Goal: Task Accomplishment & Management: Manage account settings

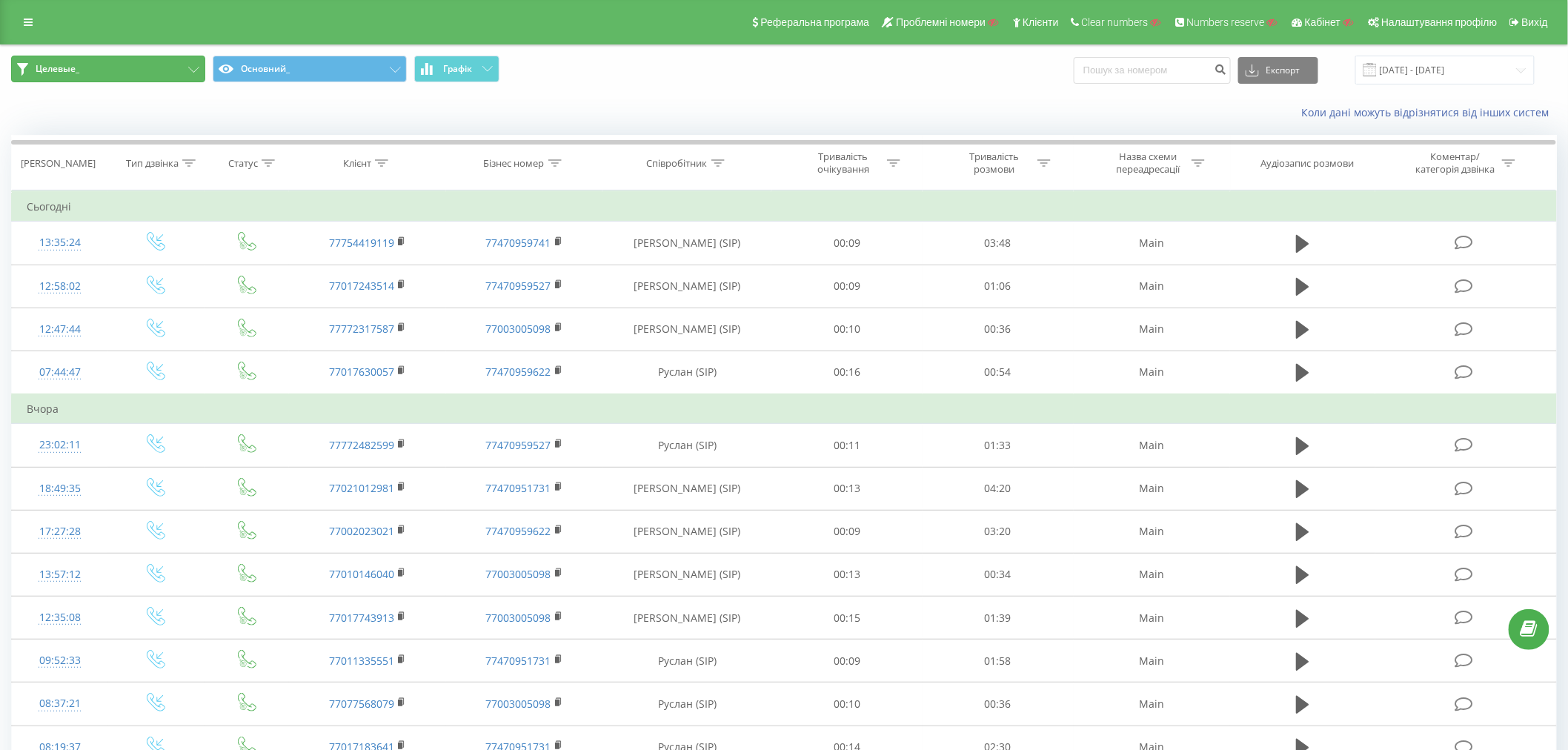
click at [161, 65] on button "Целевые_" at bounding box center [108, 69] width 194 height 27
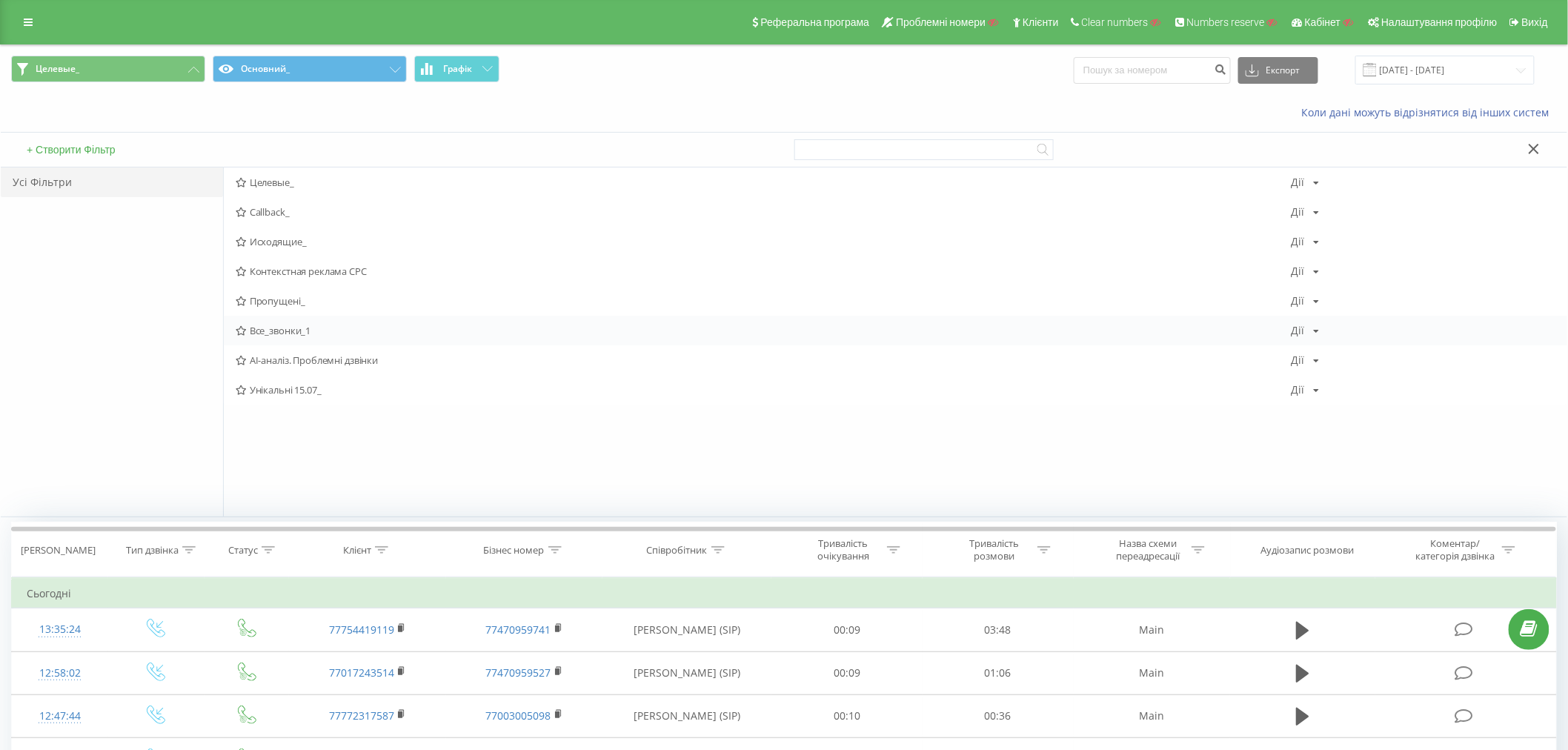
click at [276, 335] on span "Все_звонки_1" at bounding box center [763, 330] width 1056 height 11
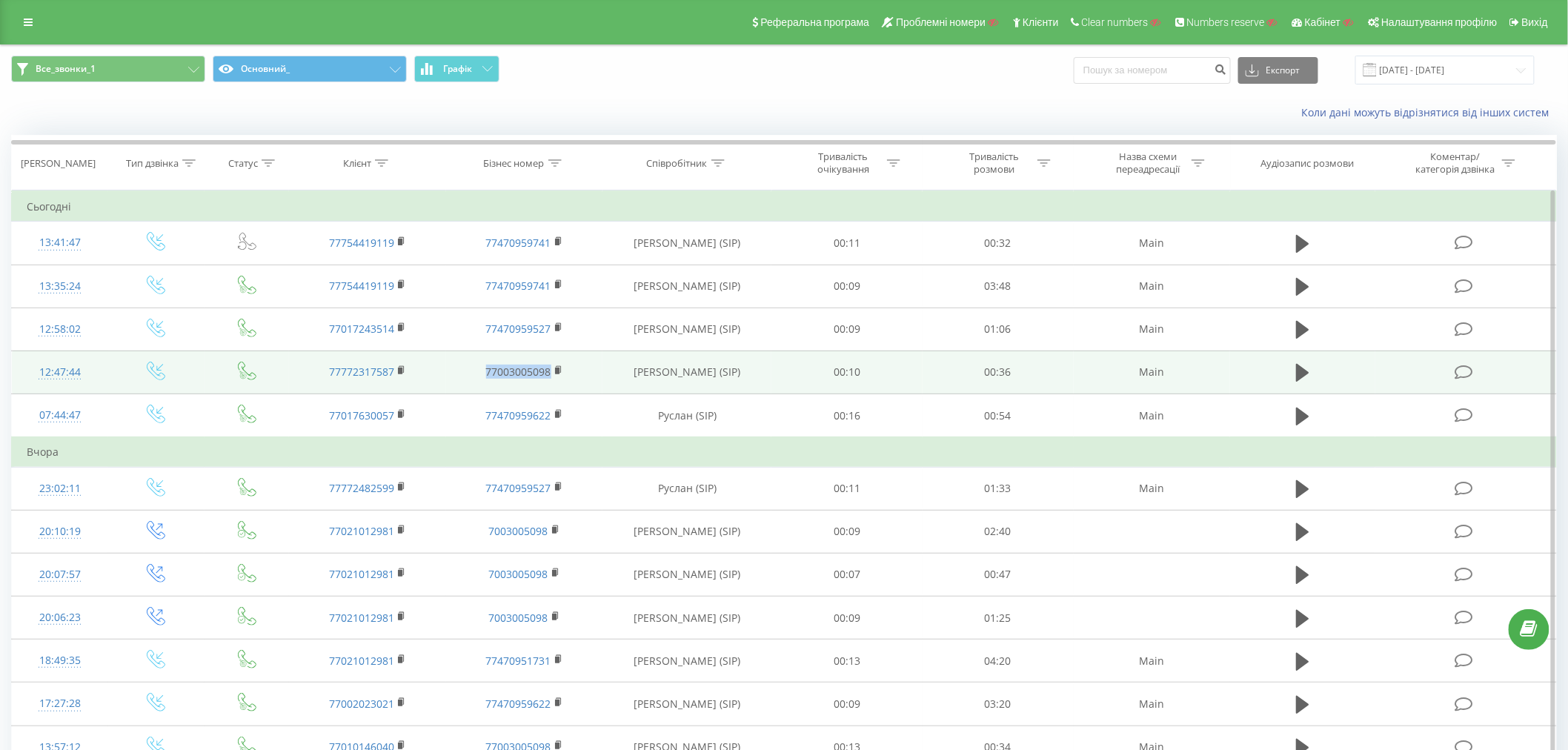
drag, startPoint x: 472, startPoint y: 368, endPoint x: 553, endPoint y: 379, distance: 81.7
click at [553, 379] on td "77003005098" at bounding box center [525, 372] width 157 height 43
copy link "77003005098"
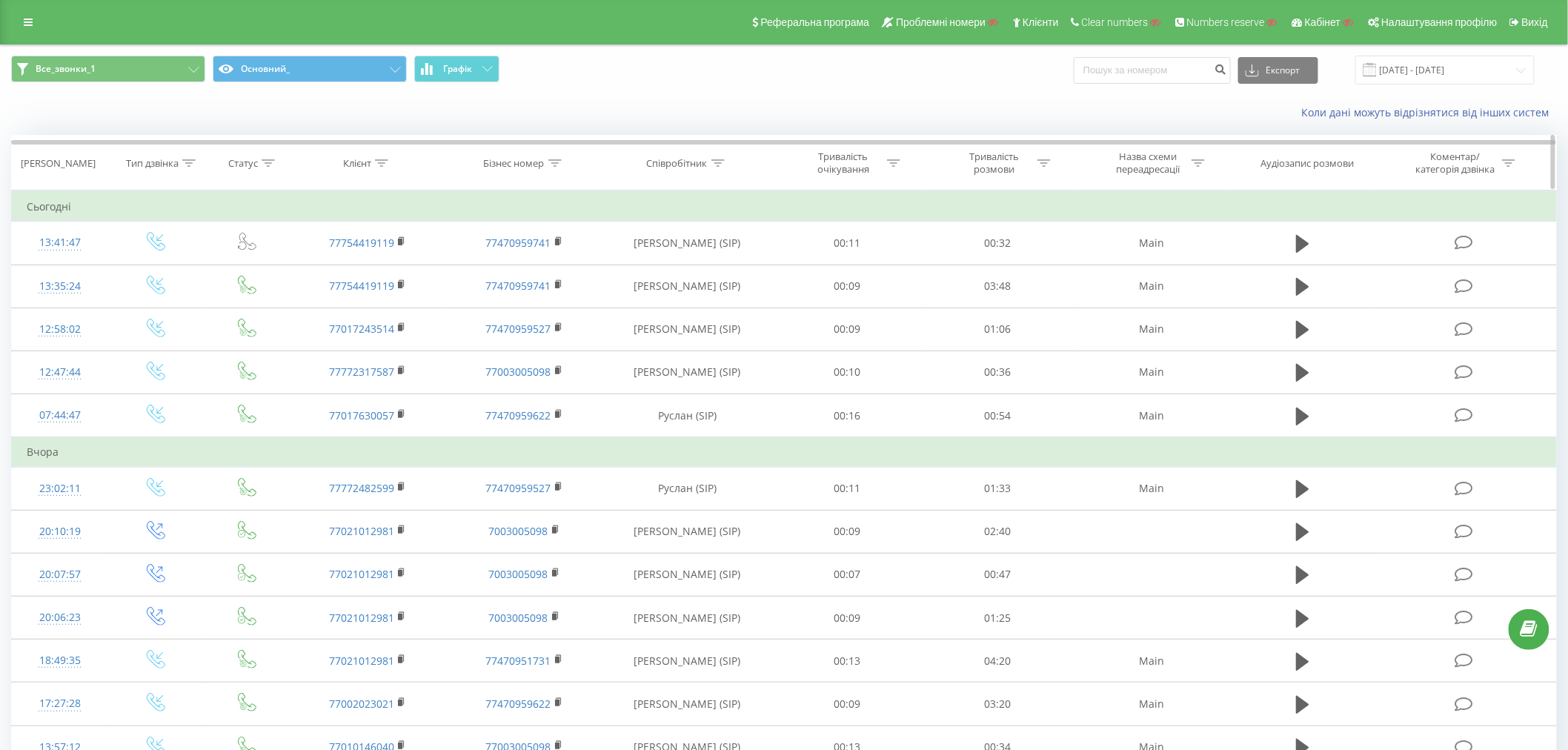
click at [554, 165] on icon at bounding box center [555, 163] width 13 height 8
click at [1433, 64] on input "23.08.2025 - 23.09.2025" at bounding box center [1445, 70] width 179 height 29
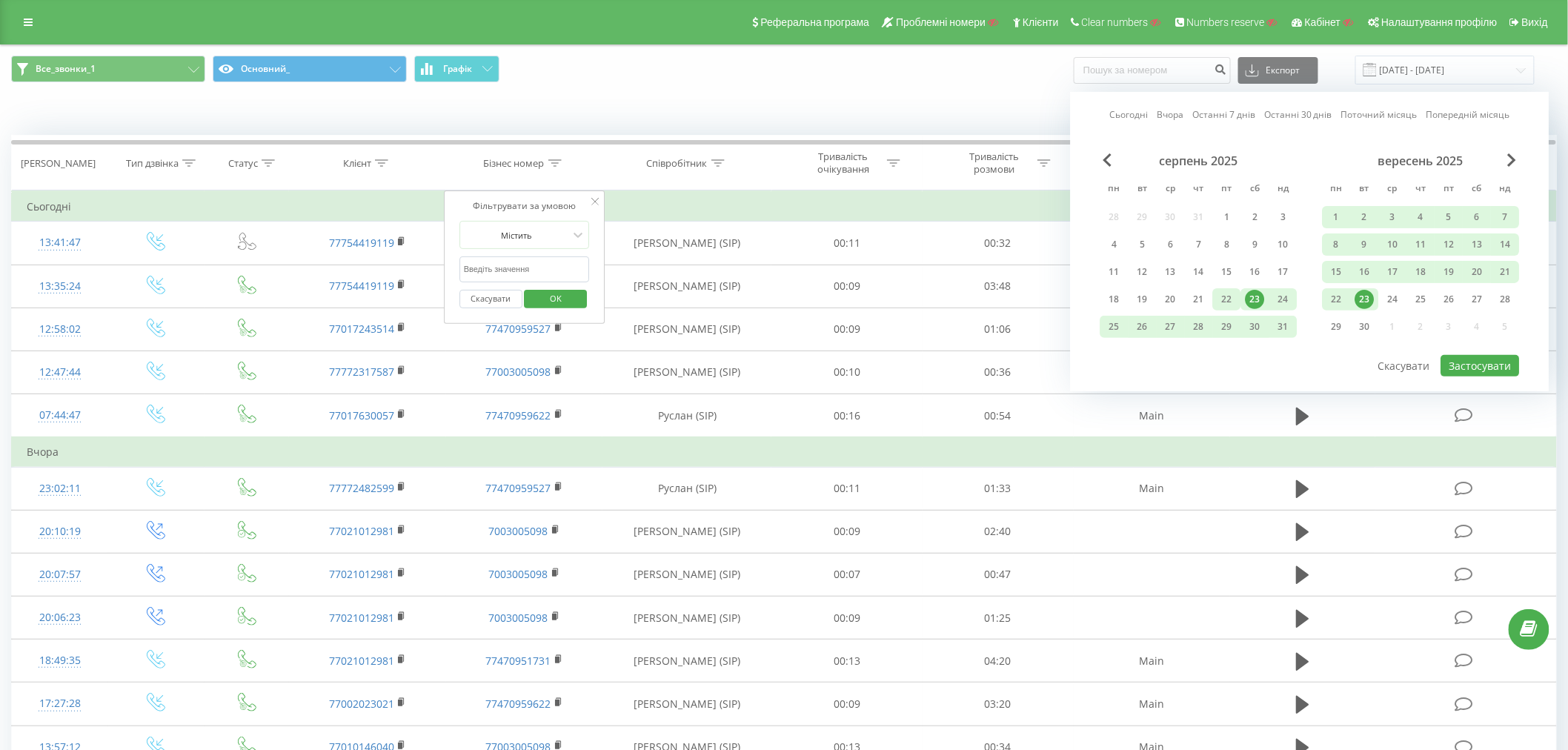
click at [1229, 298] on div "22" at bounding box center [1228, 299] width 19 height 19
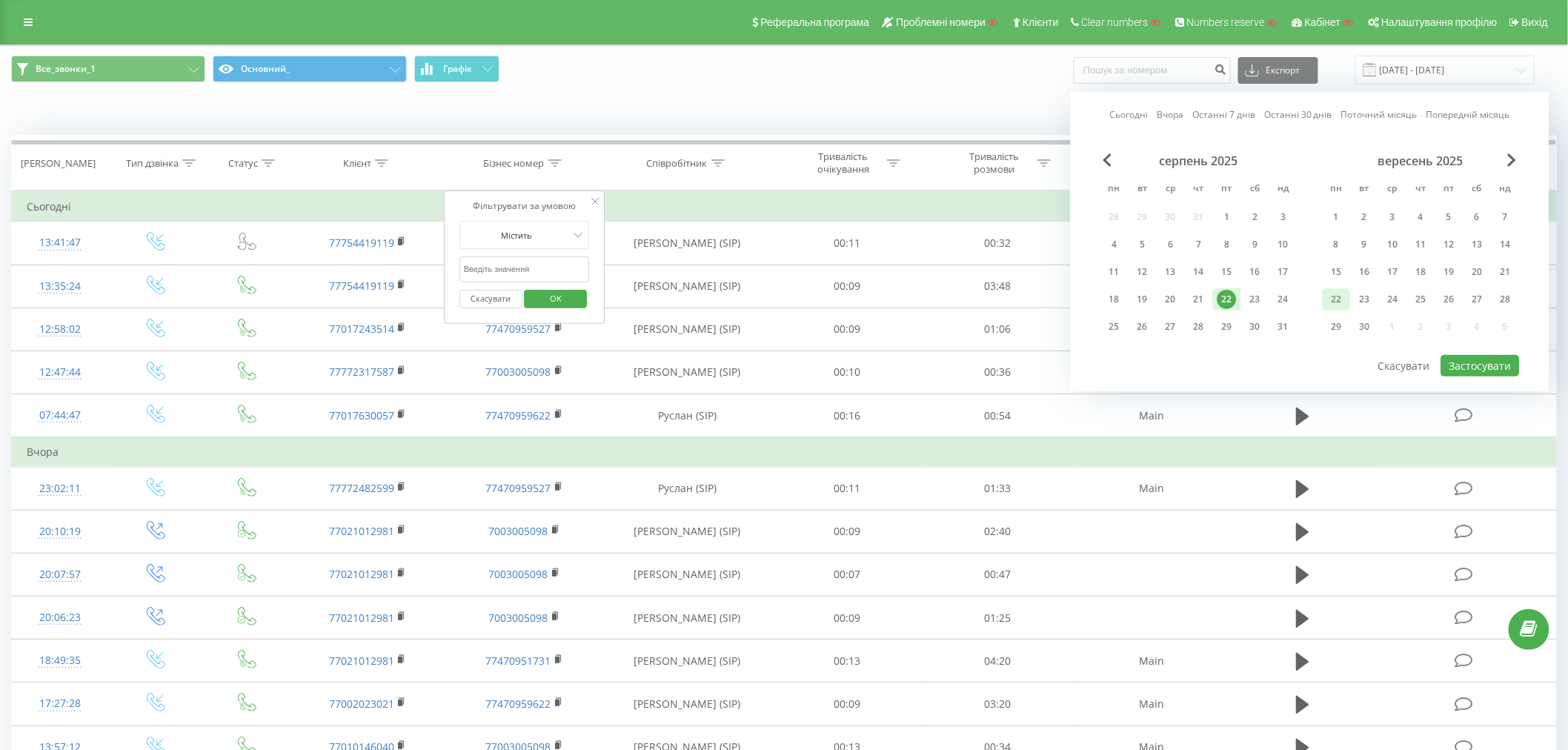
click at [1342, 294] on div "22" at bounding box center [1337, 299] width 19 height 19
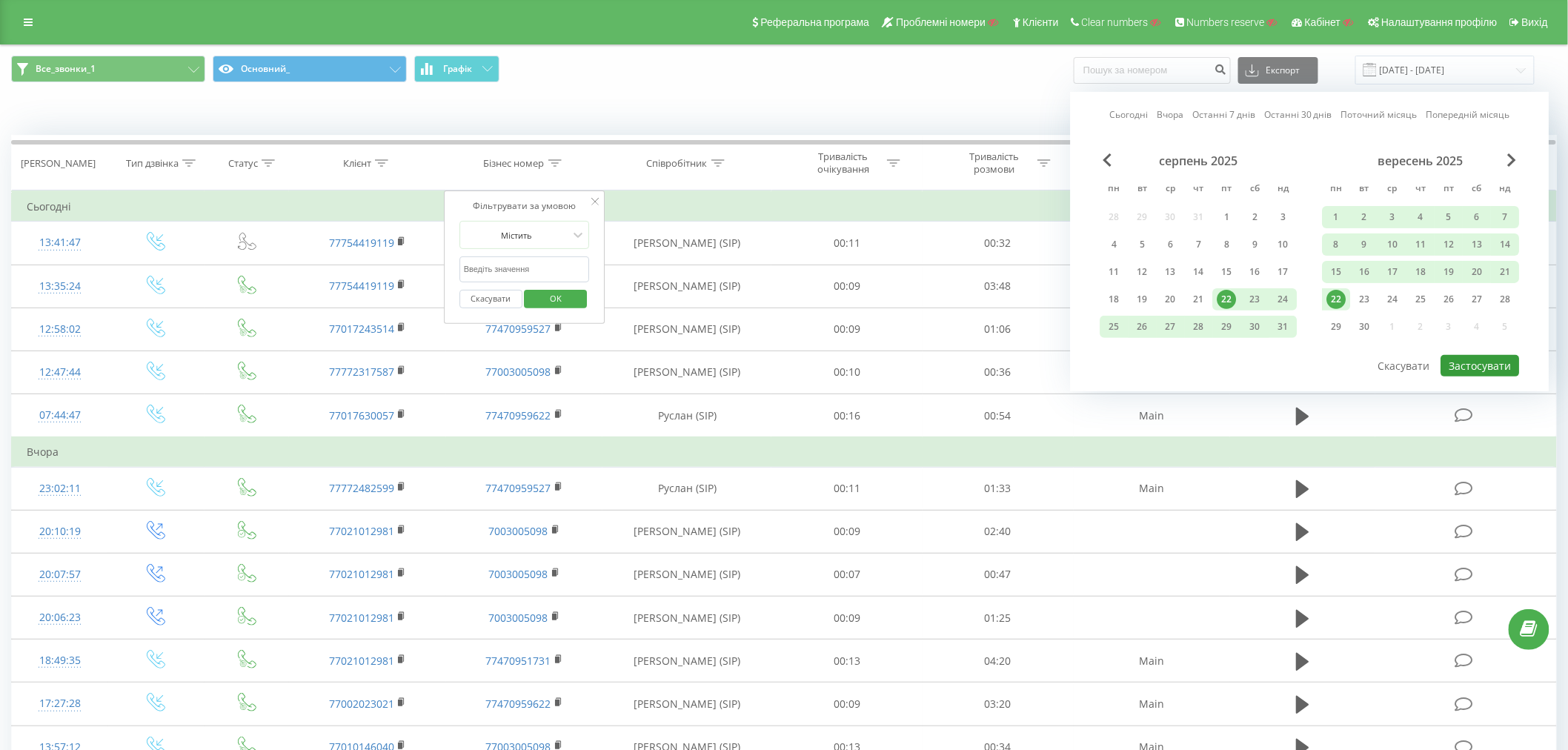
click at [1480, 358] on button "Застосувати" at bounding box center [1481, 365] width 79 height 21
type input "22.08.2025 - 22.09.2025"
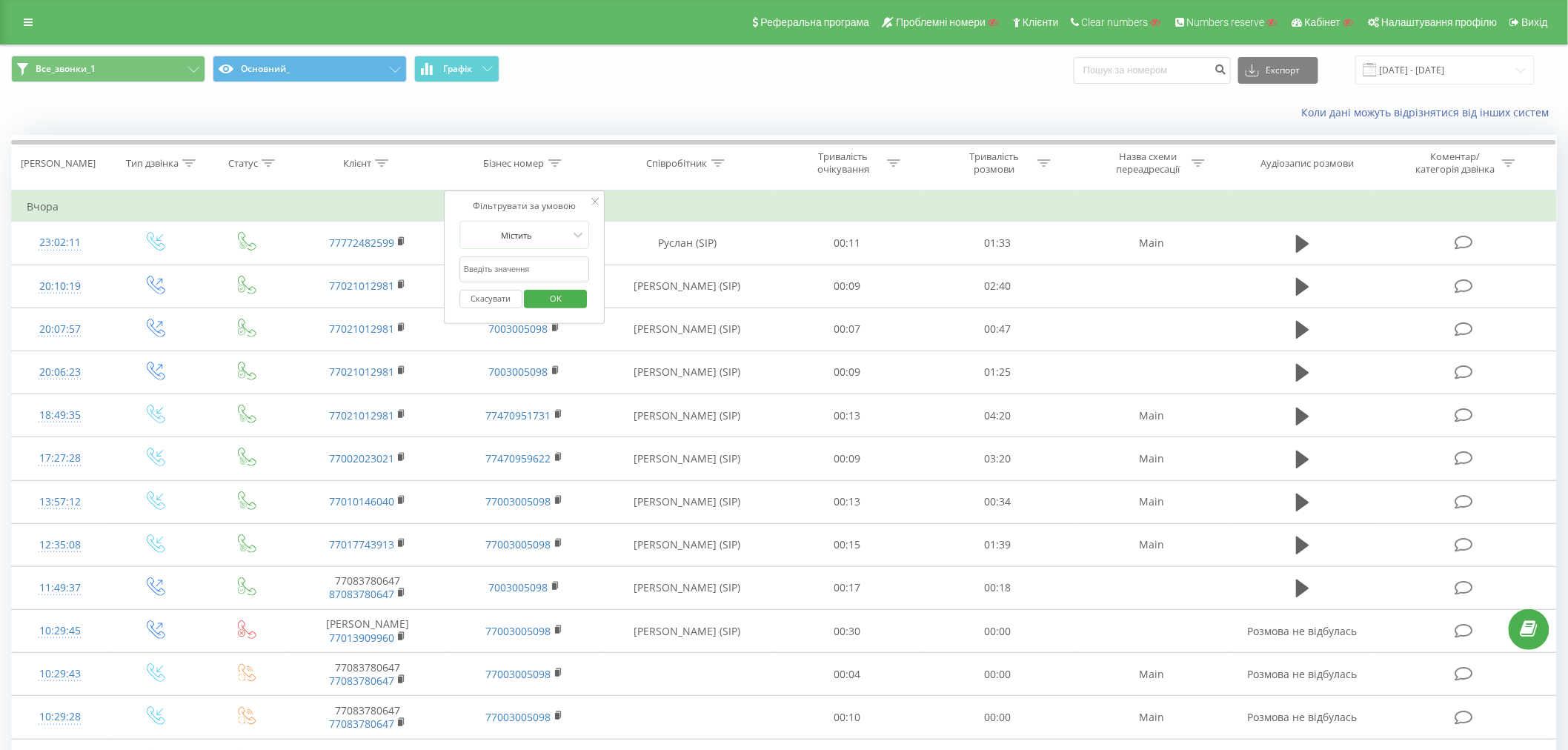
click at [516, 272] on input "text" at bounding box center [525, 269] width 130 height 26
type input "77003005098"
click at [556, 302] on span "OK" at bounding box center [555, 298] width 41 height 23
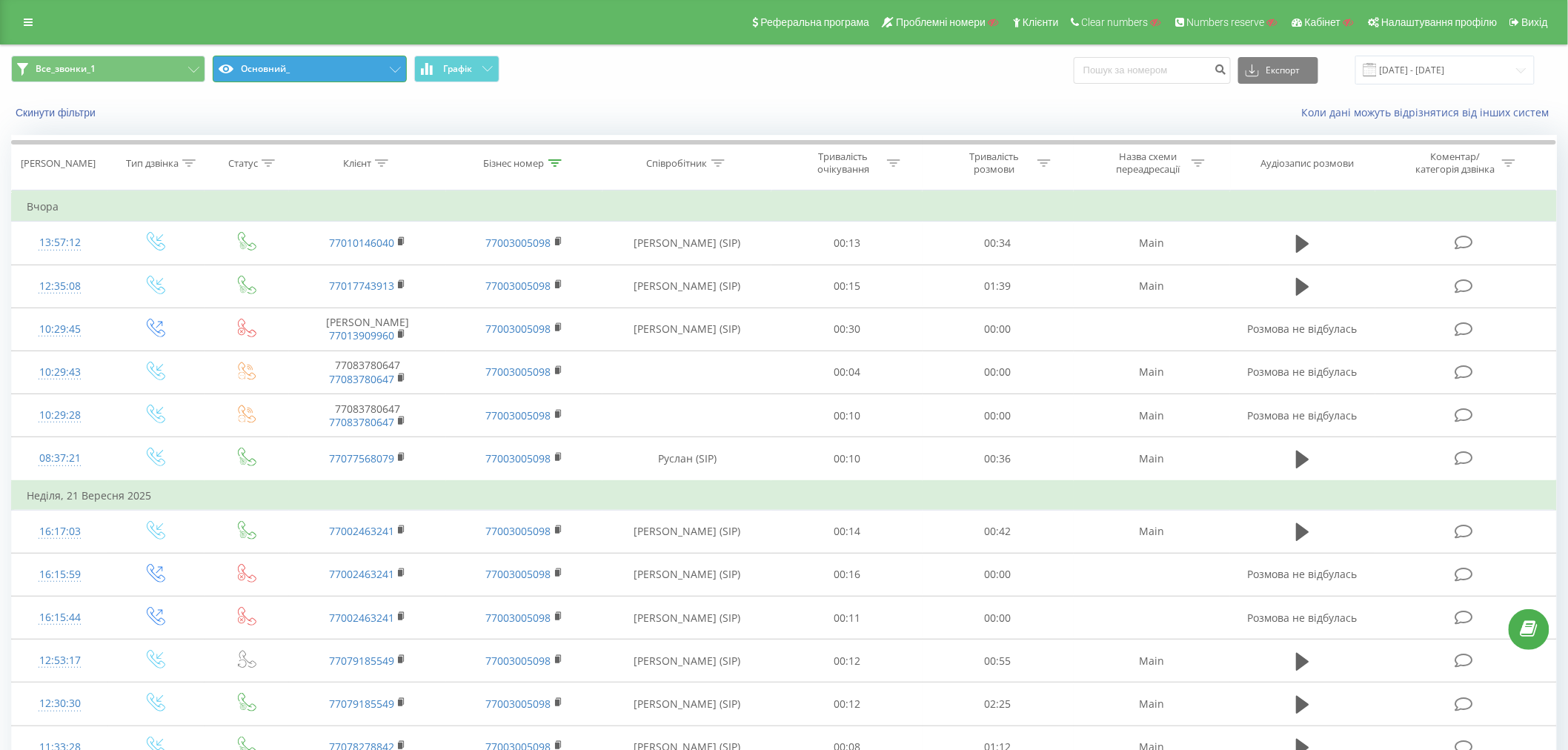
click at [331, 70] on button "Основний_" at bounding box center [310, 69] width 194 height 27
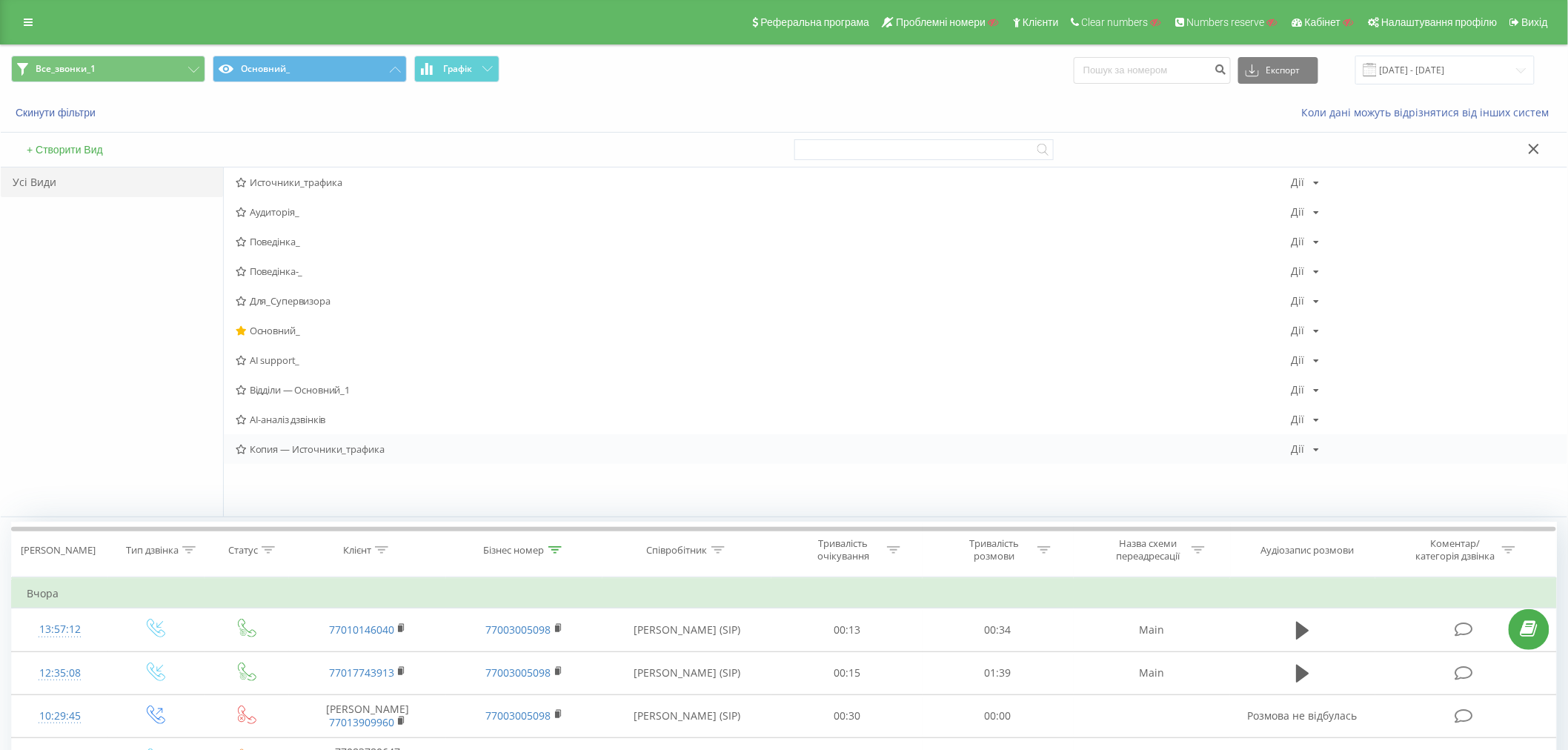
click at [309, 449] on span "Копия — Источники_трафика" at bounding box center [763, 449] width 1056 height 11
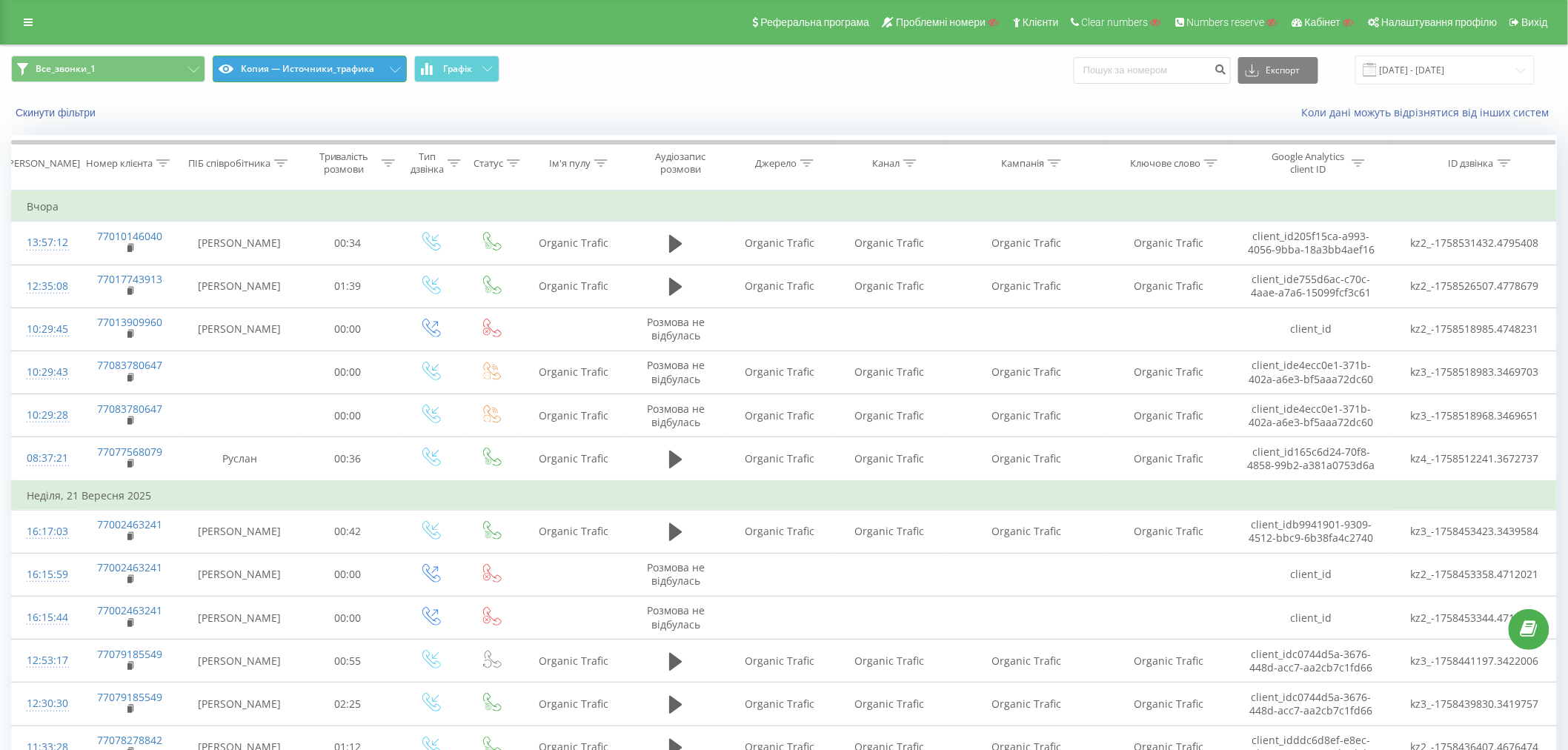
click at [296, 72] on button "Копия — Источники_трафика" at bounding box center [310, 69] width 194 height 27
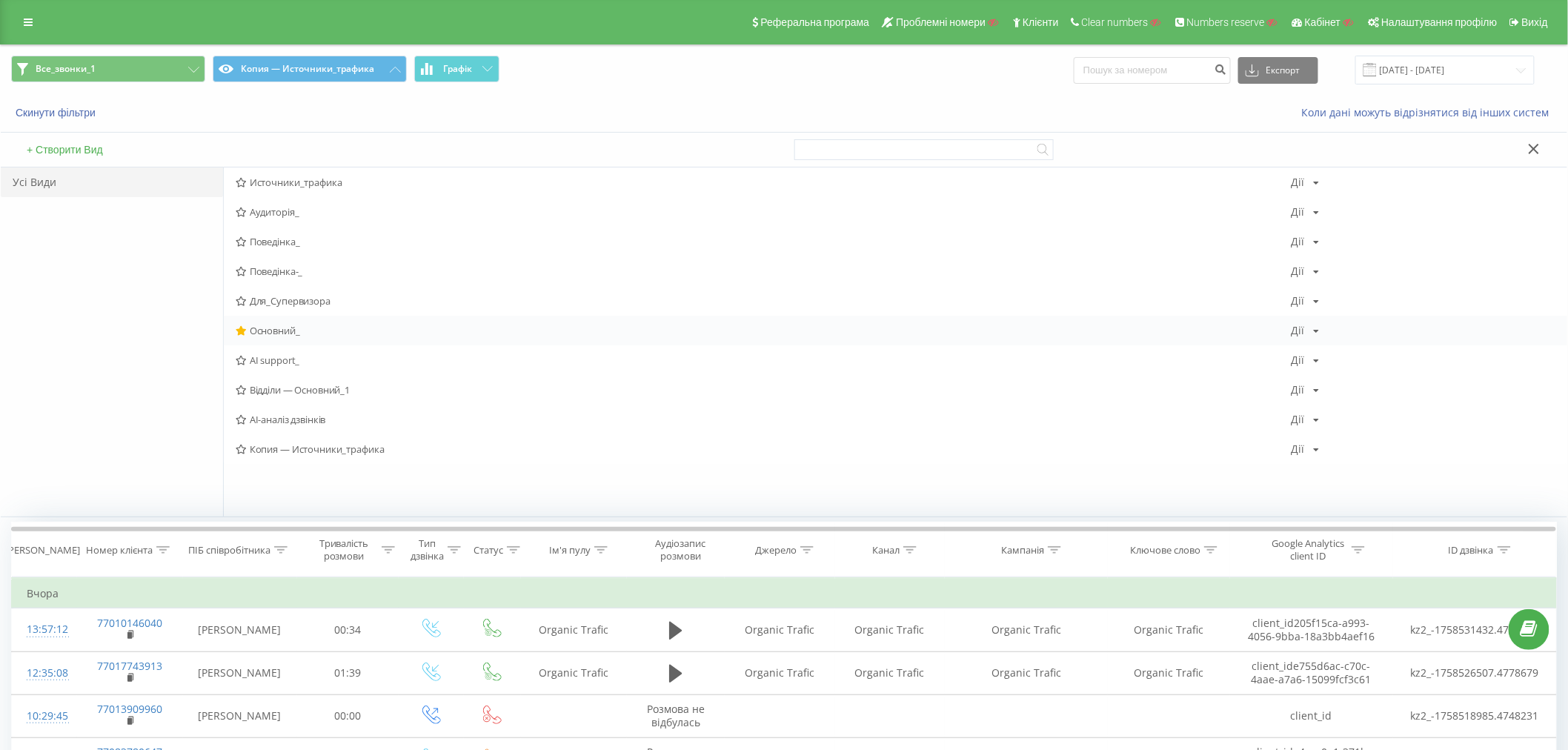
click at [286, 331] on span "Основний_" at bounding box center [763, 330] width 1056 height 11
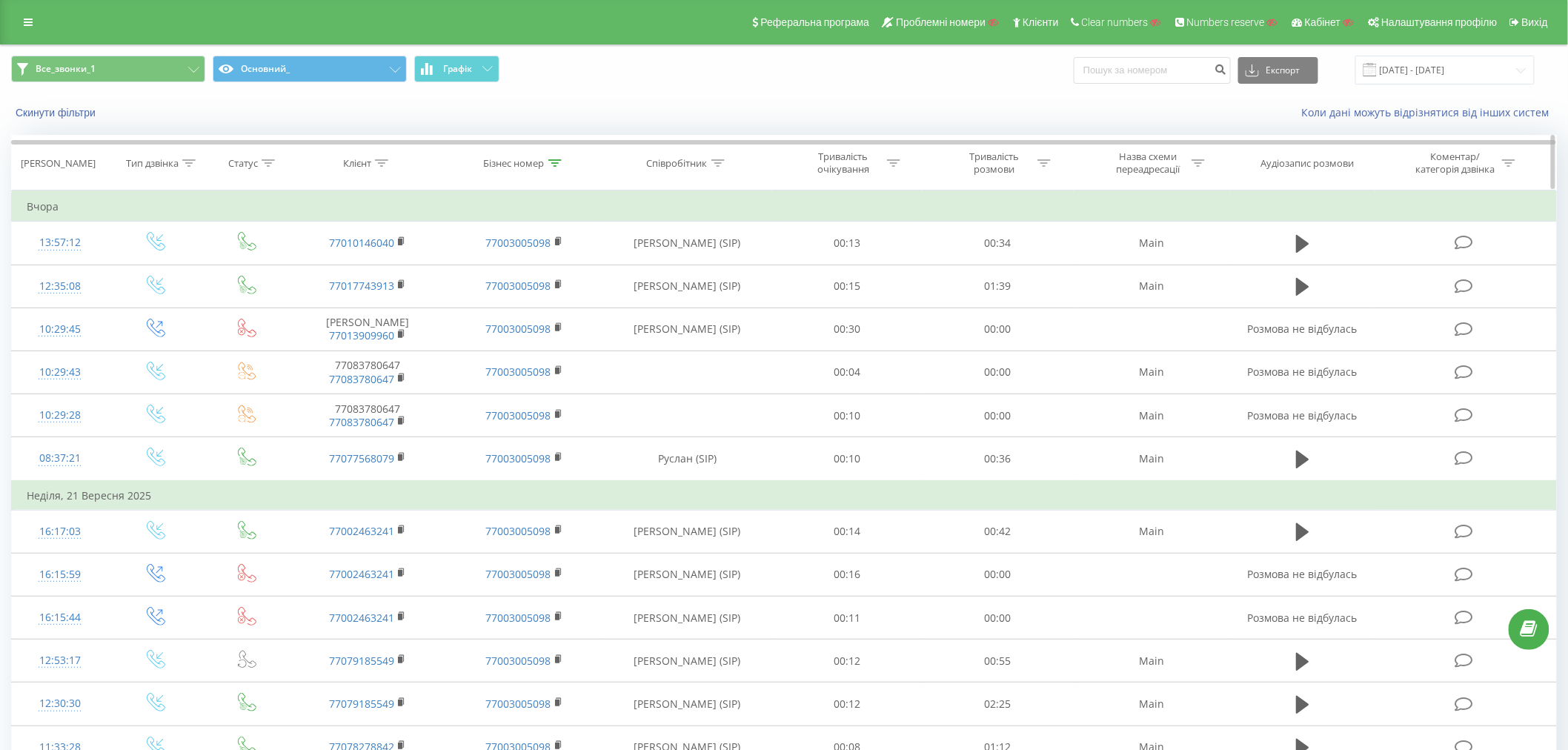
click at [187, 161] on icon at bounding box center [189, 163] width 13 height 8
click at [159, 270] on div "Введіть значення" at bounding box center [149, 270] width 105 height 12
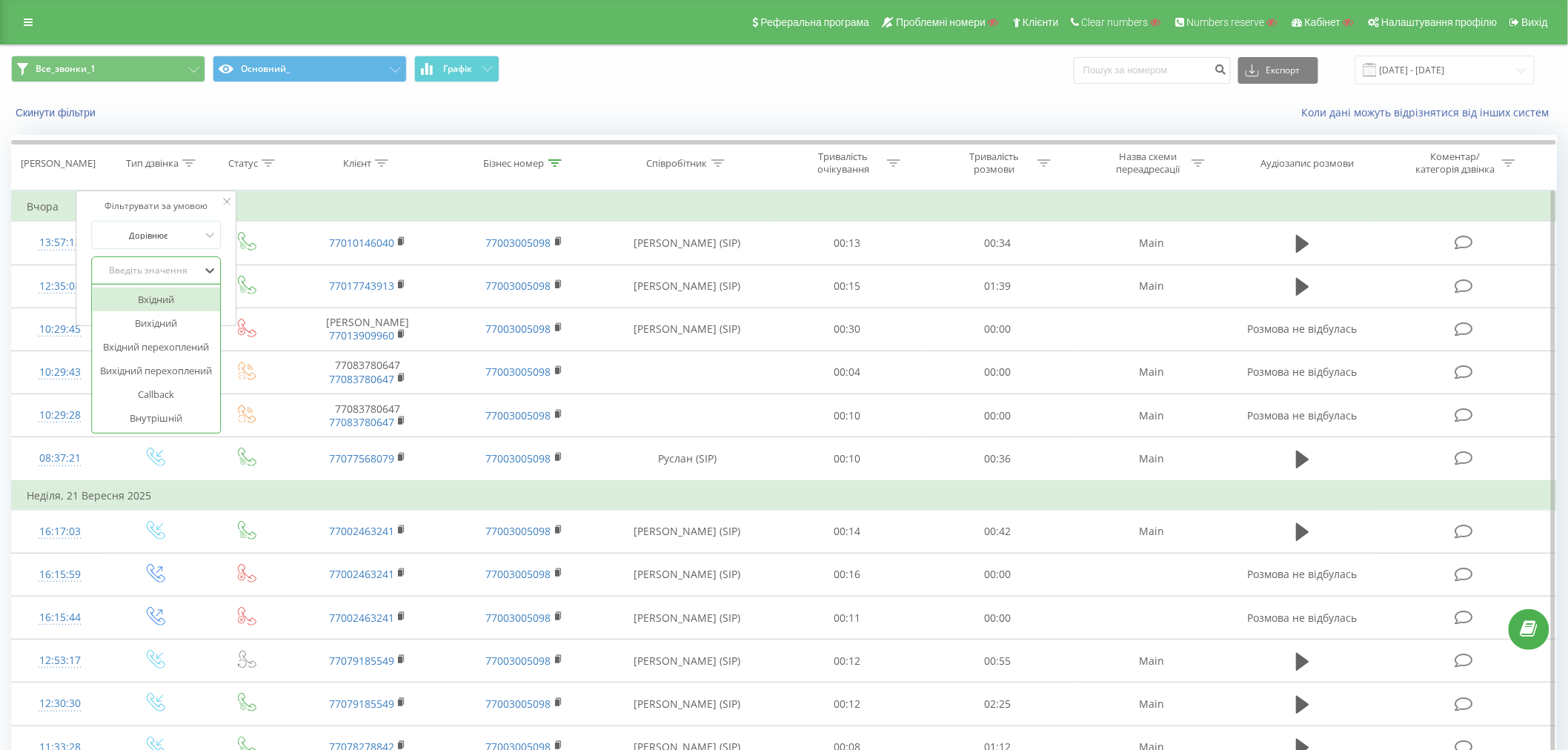
click at [152, 298] on div "Вхідний" at bounding box center [156, 299] width 129 height 24
click at [194, 299] on span "OK" at bounding box center [187, 300] width 41 height 23
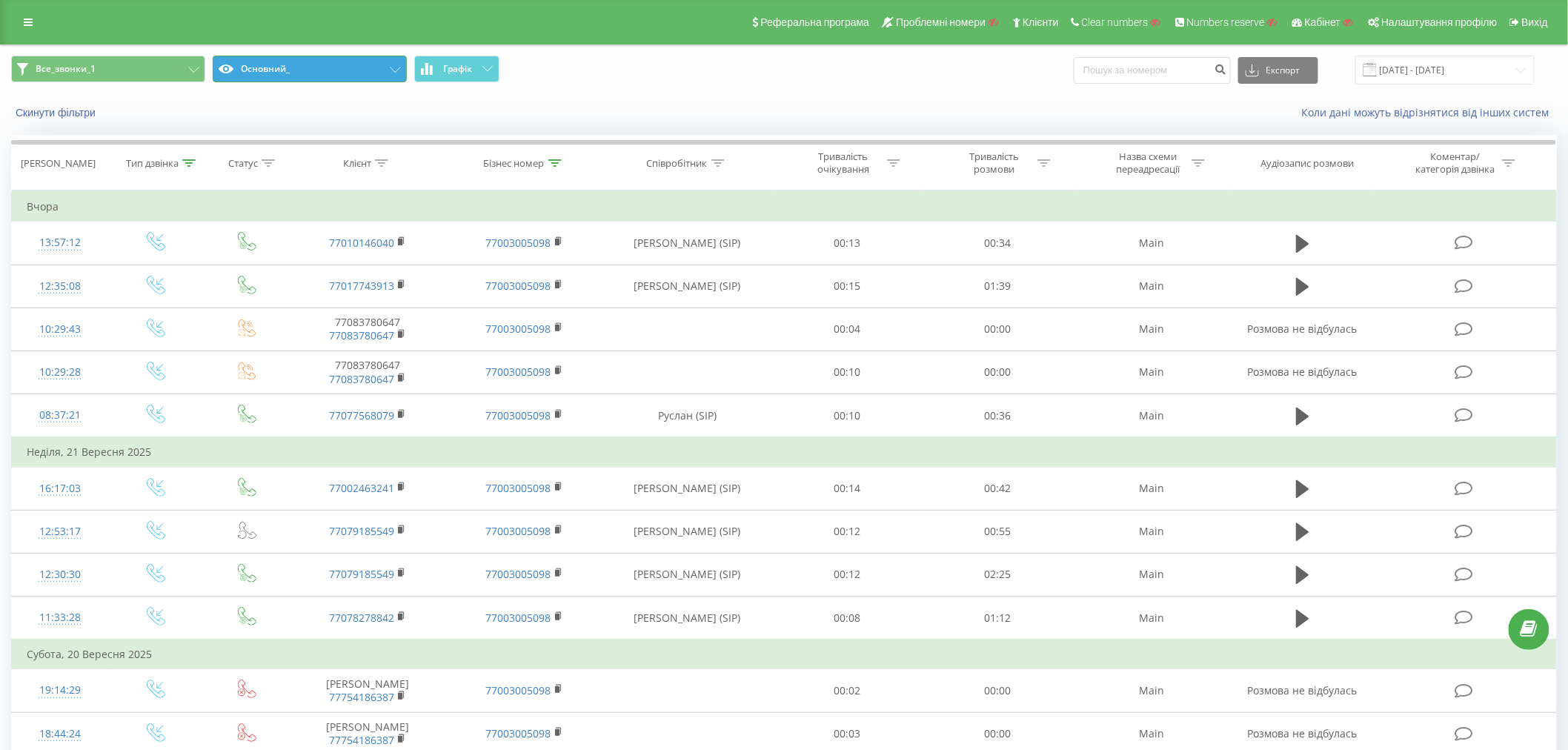
click at [315, 72] on button "Основний_" at bounding box center [310, 69] width 194 height 27
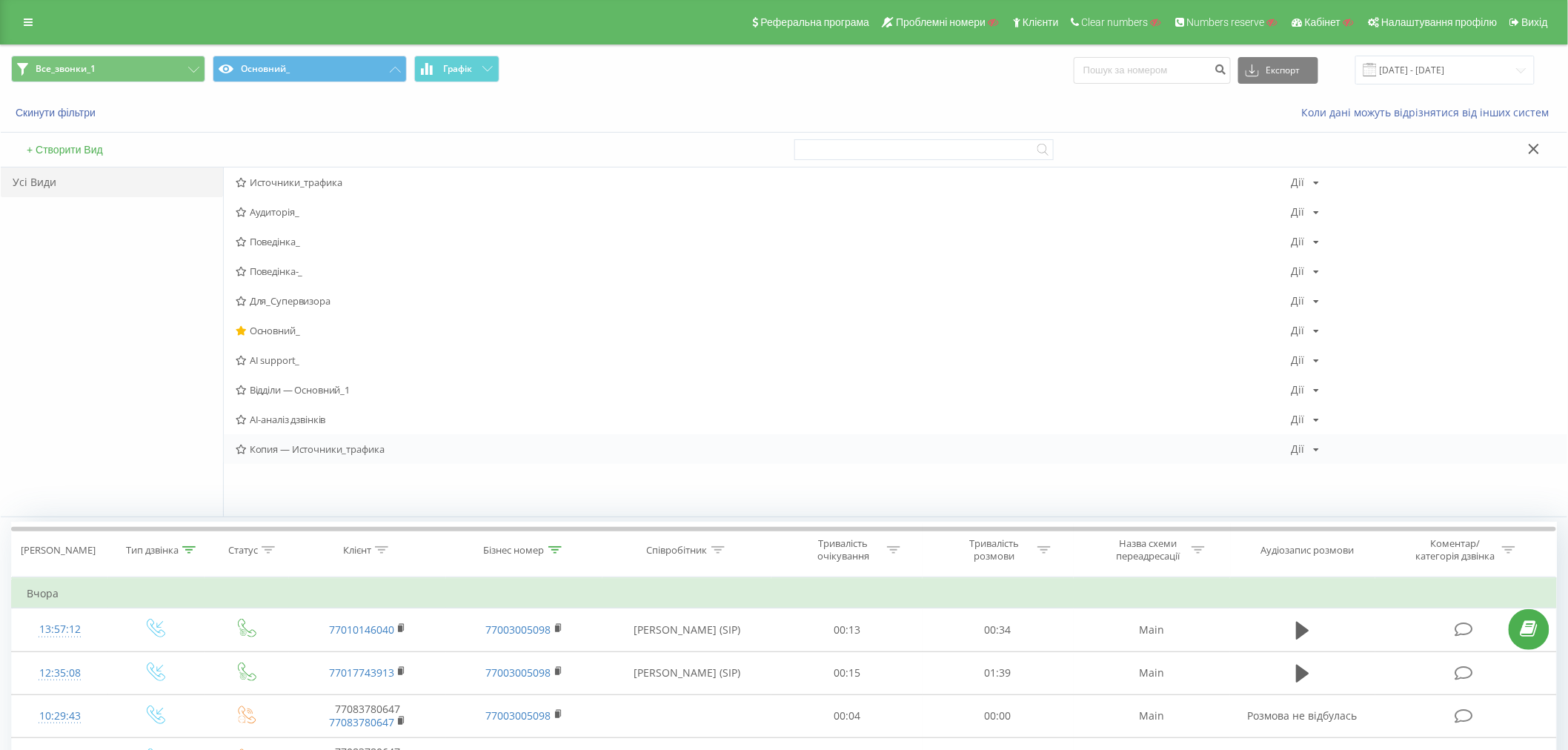
click at [298, 450] on span "Копия — Источники_трафика" at bounding box center [763, 449] width 1056 height 11
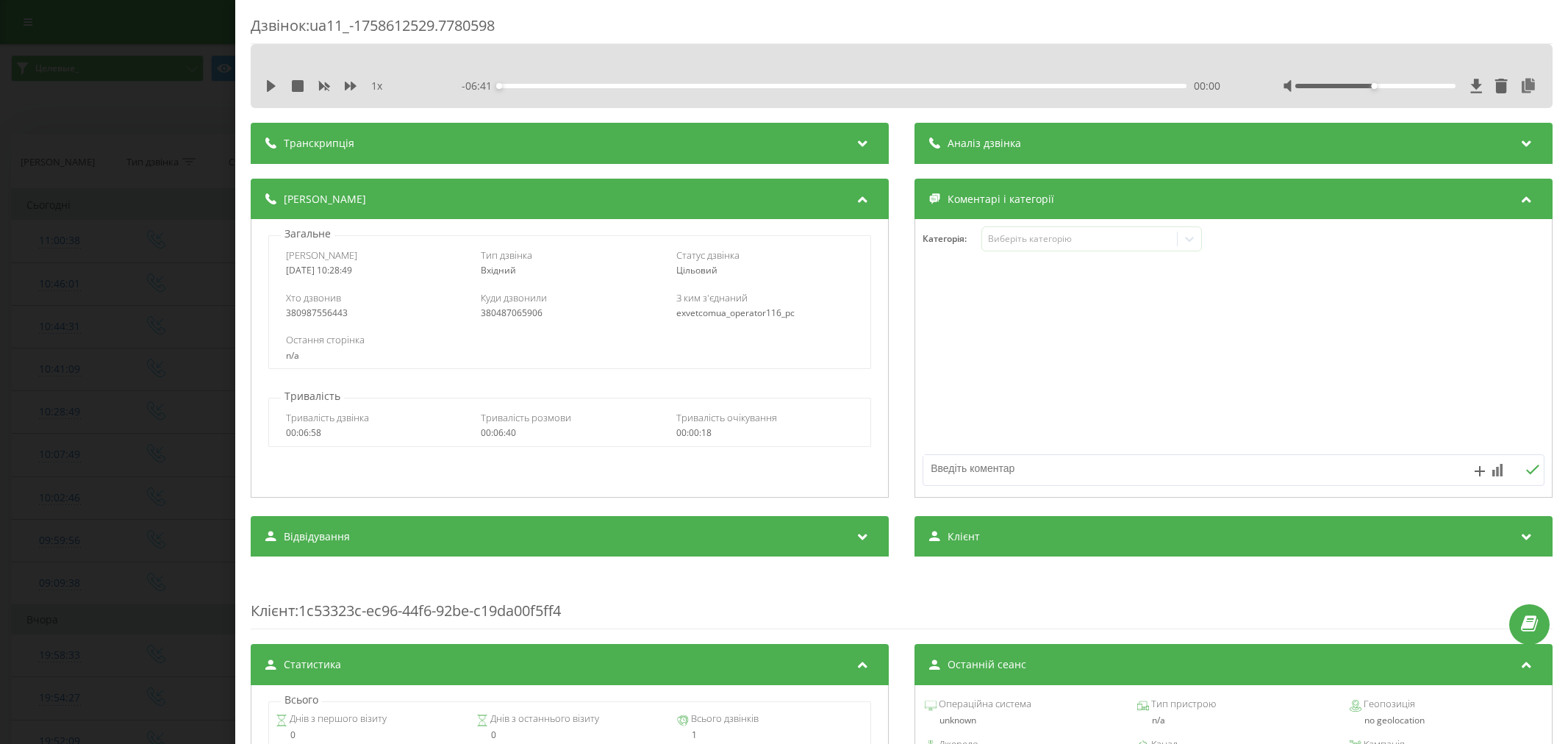
click at [134, 203] on div "Дзвінок : ua11_-1758612529.7780598 1 x - 06:41 00:00 00:00 Транскрипція Для AI-…" at bounding box center [784, 372] width 1568 height 744
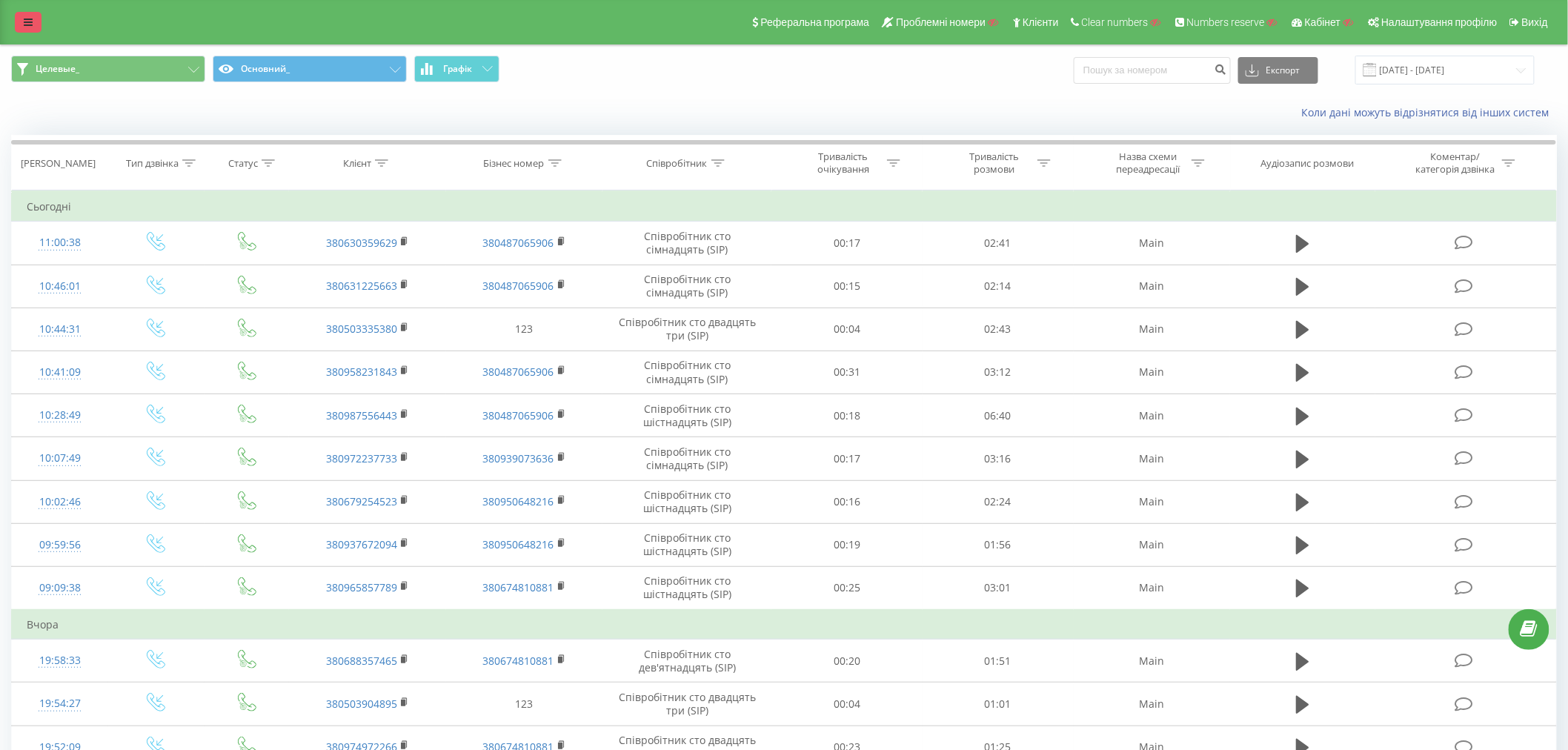
click at [31, 17] on icon at bounding box center [28, 22] width 9 height 11
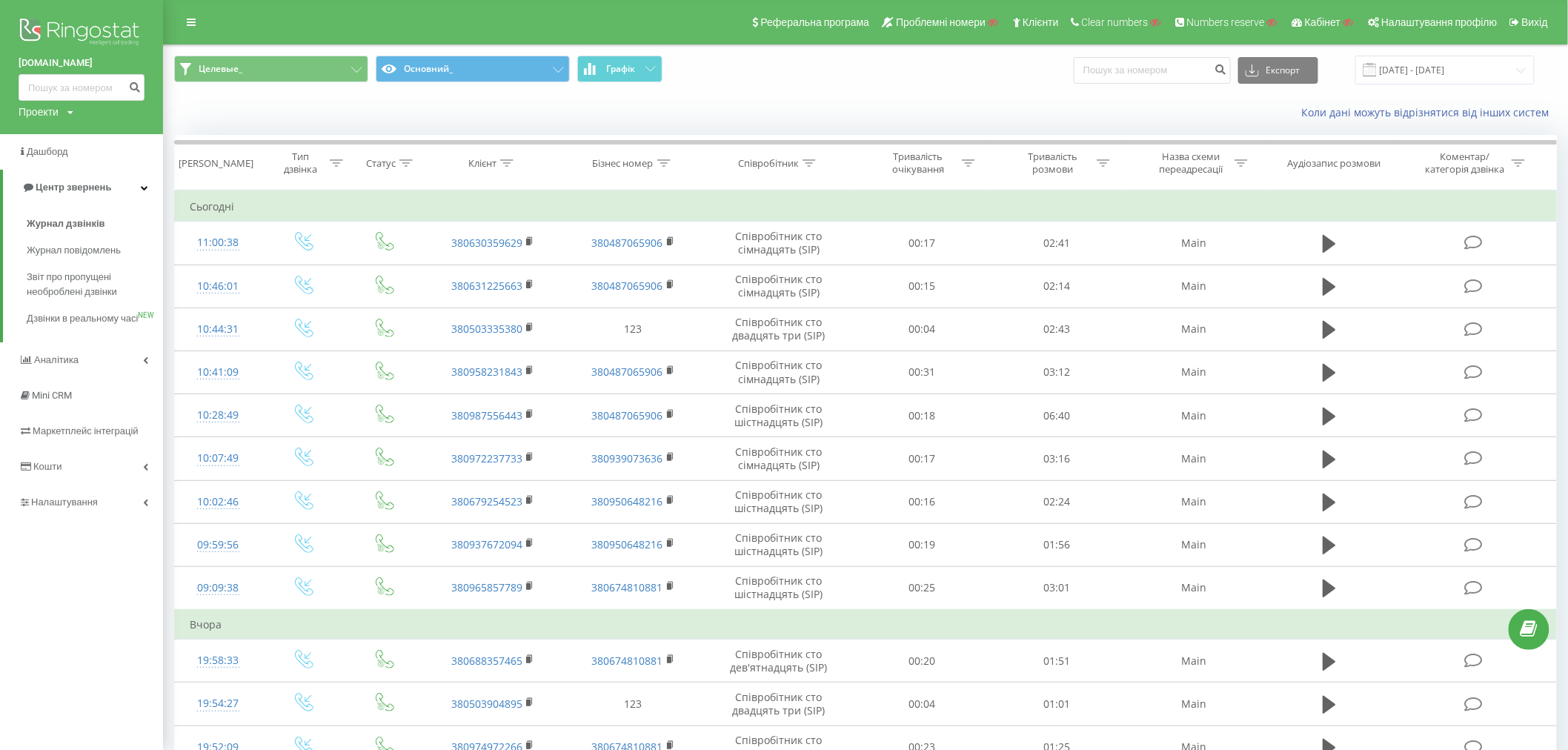
click at [105, 32] on img at bounding box center [81, 33] width 126 height 37
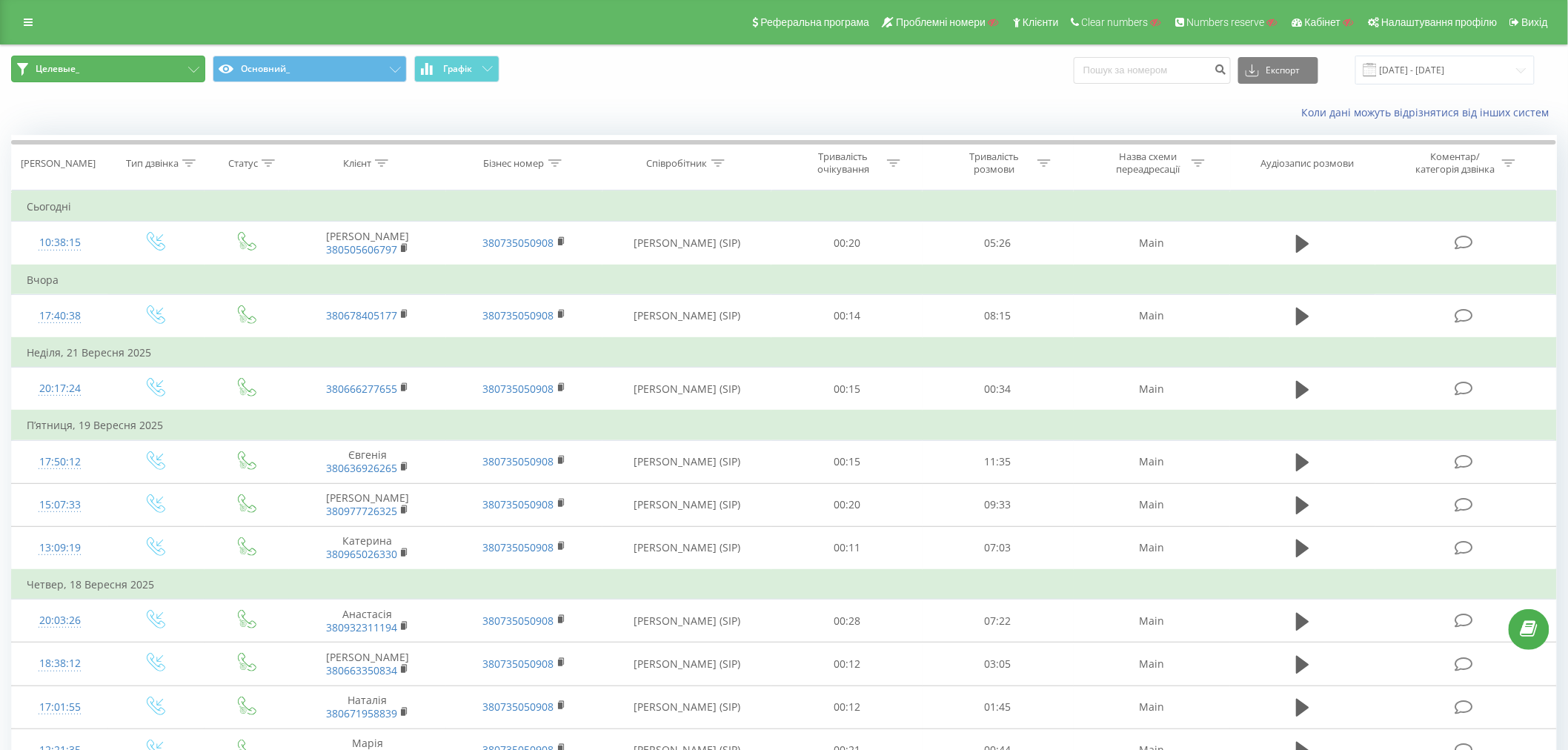
click at [112, 67] on button "Целевые_" at bounding box center [108, 69] width 194 height 27
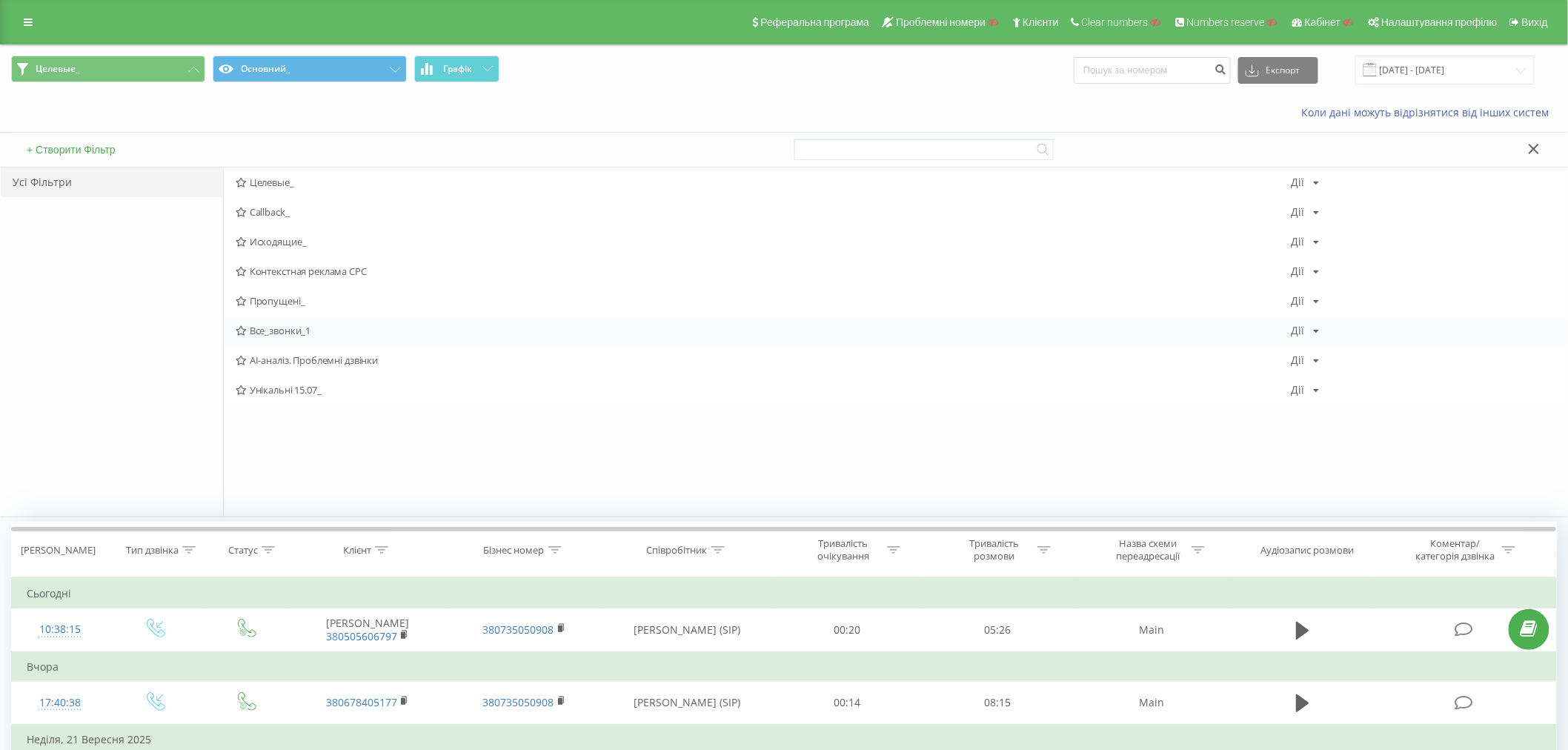
click at [282, 335] on span "Все_звонки_1" at bounding box center [763, 330] width 1056 height 11
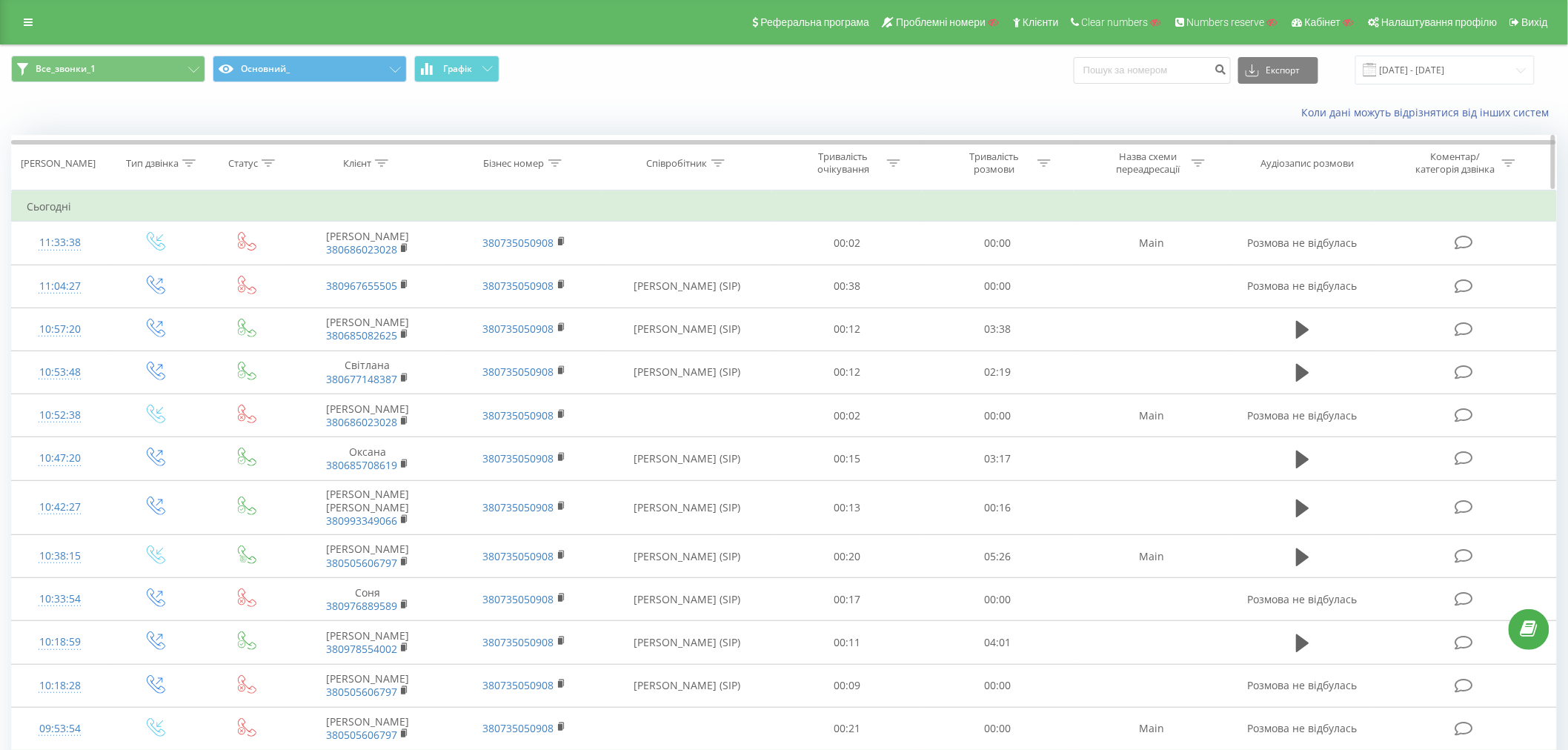
click at [720, 161] on icon at bounding box center [718, 163] width 13 height 8
click at [655, 270] on input "text" at bounding box center [688, 269] width 130 height 26
type input "анна"
click button "OK" at bounding box center [718, 298] width 63 height 18
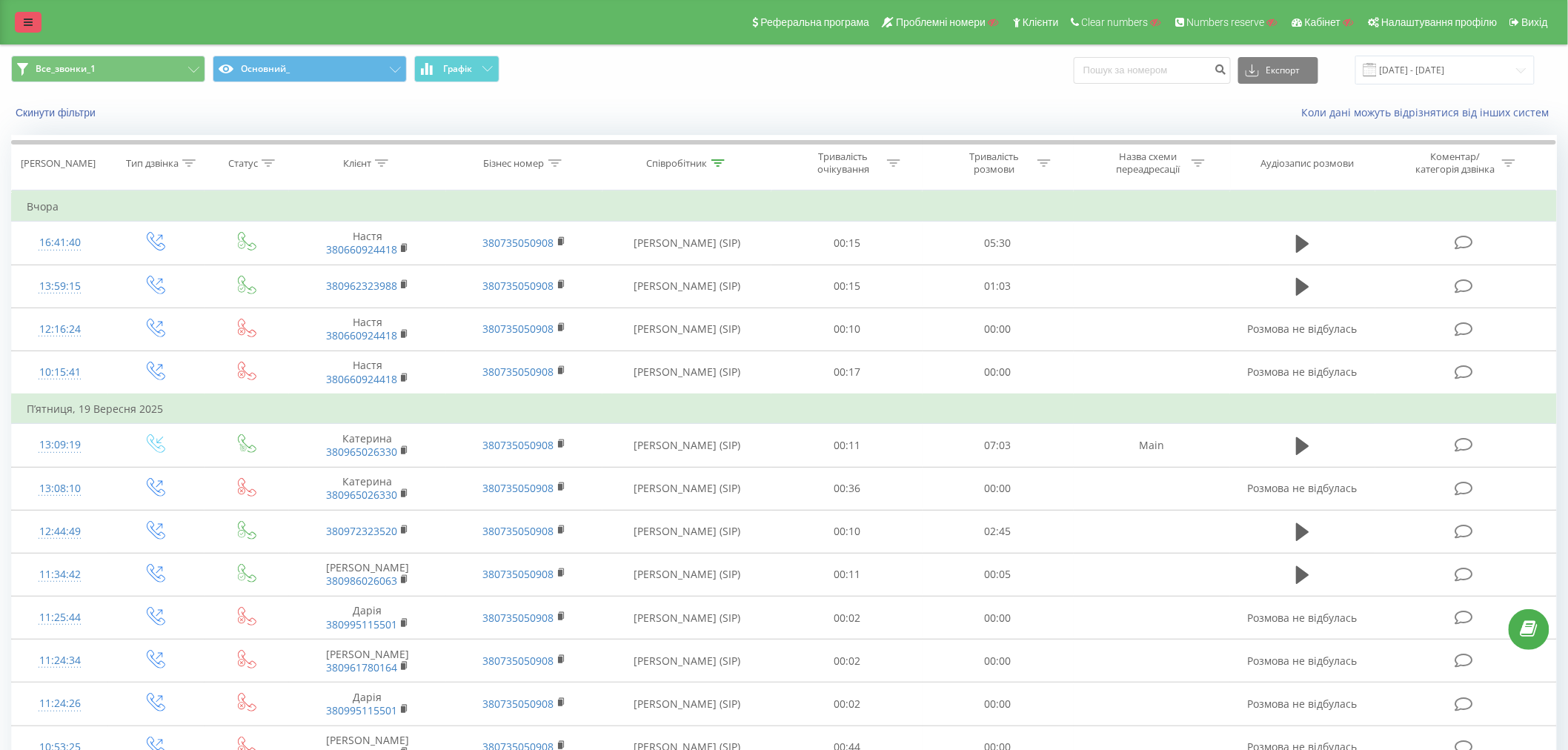
click at [30, 27] on icon at bounding box center [28, 22] width 9 height 11
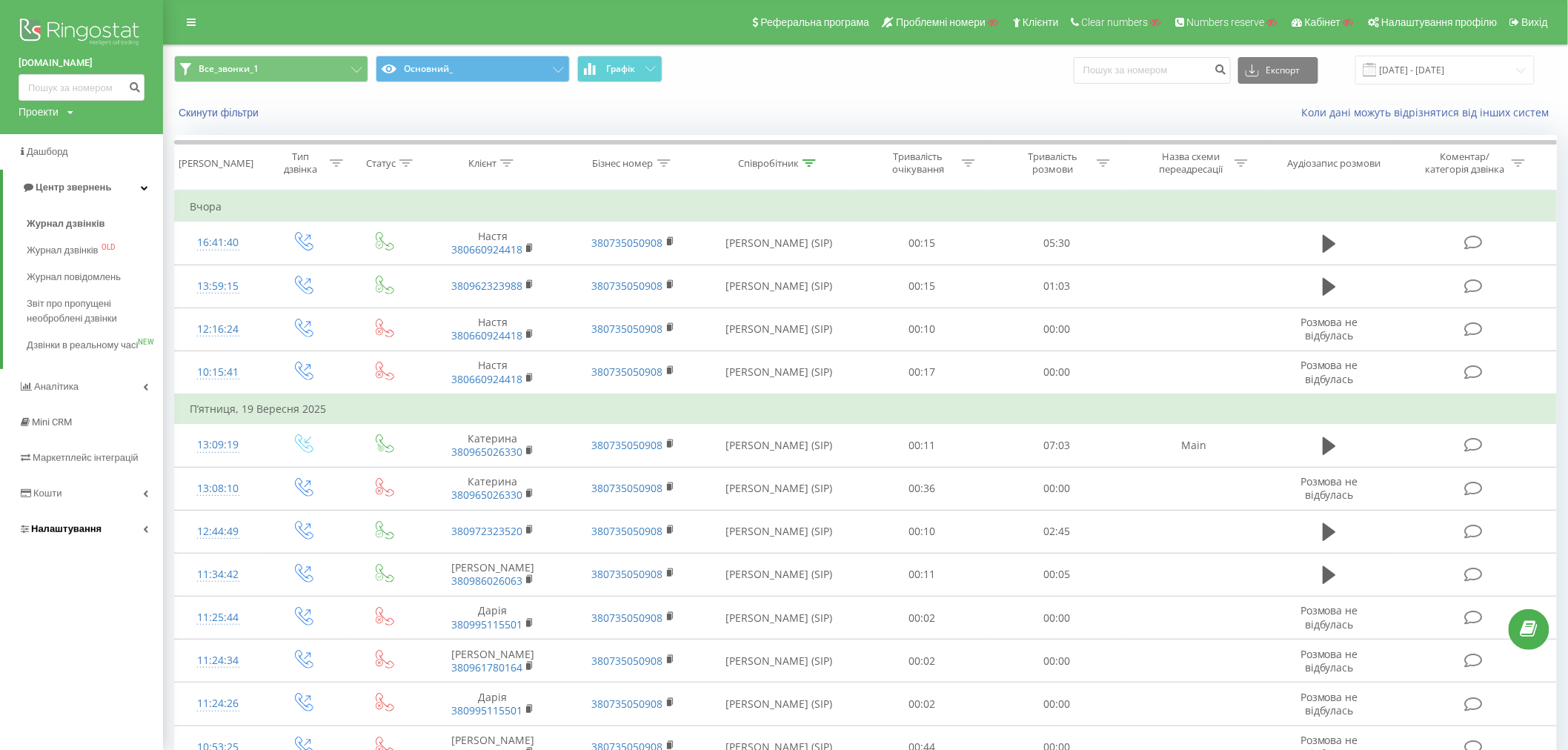
click at [47, 534] on span "Налаштування" at bounding box center [65, 529] width 70 height 12
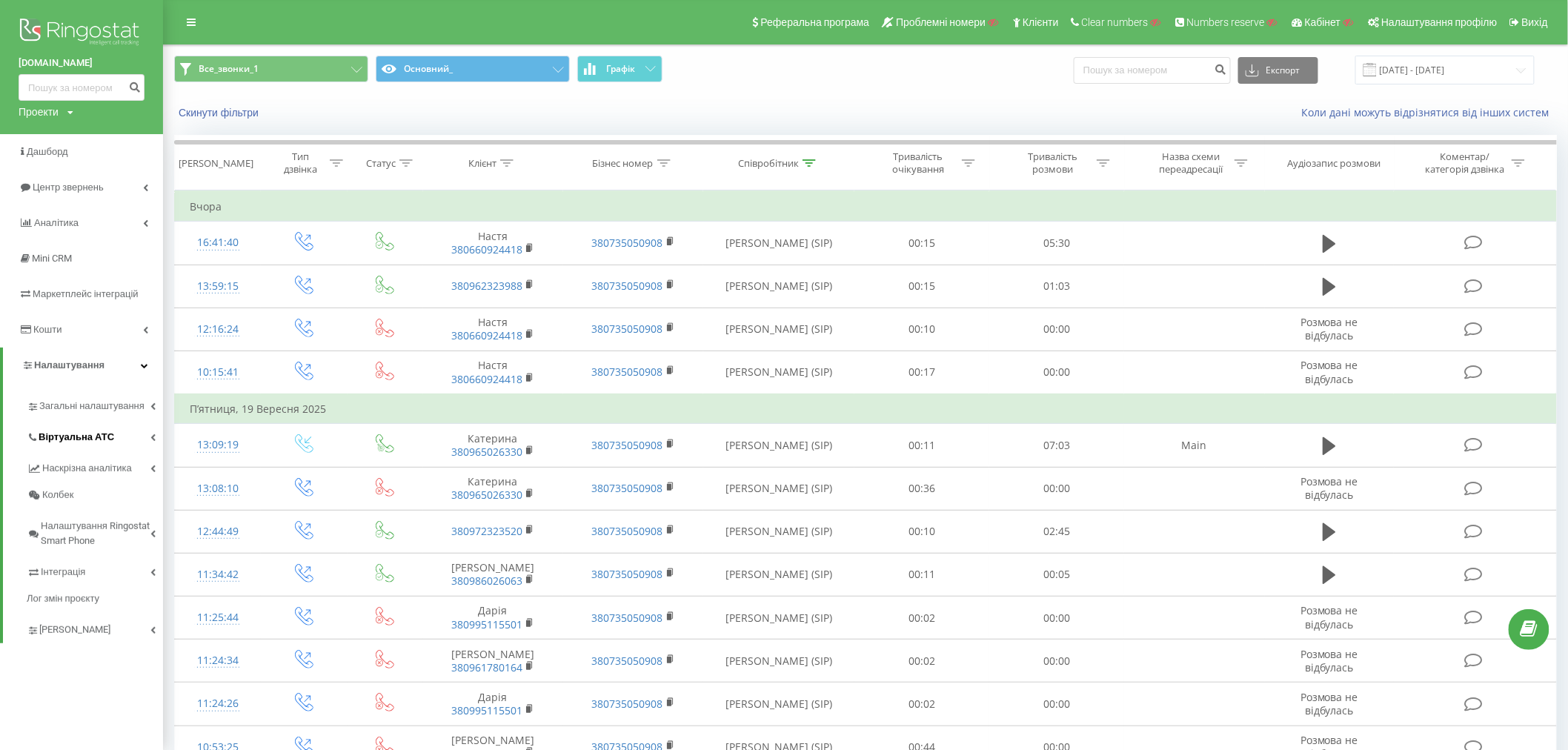
click at [49, 434] on span "Віртуальна АТС" at bounding box center [76, 436] width 76 height 14
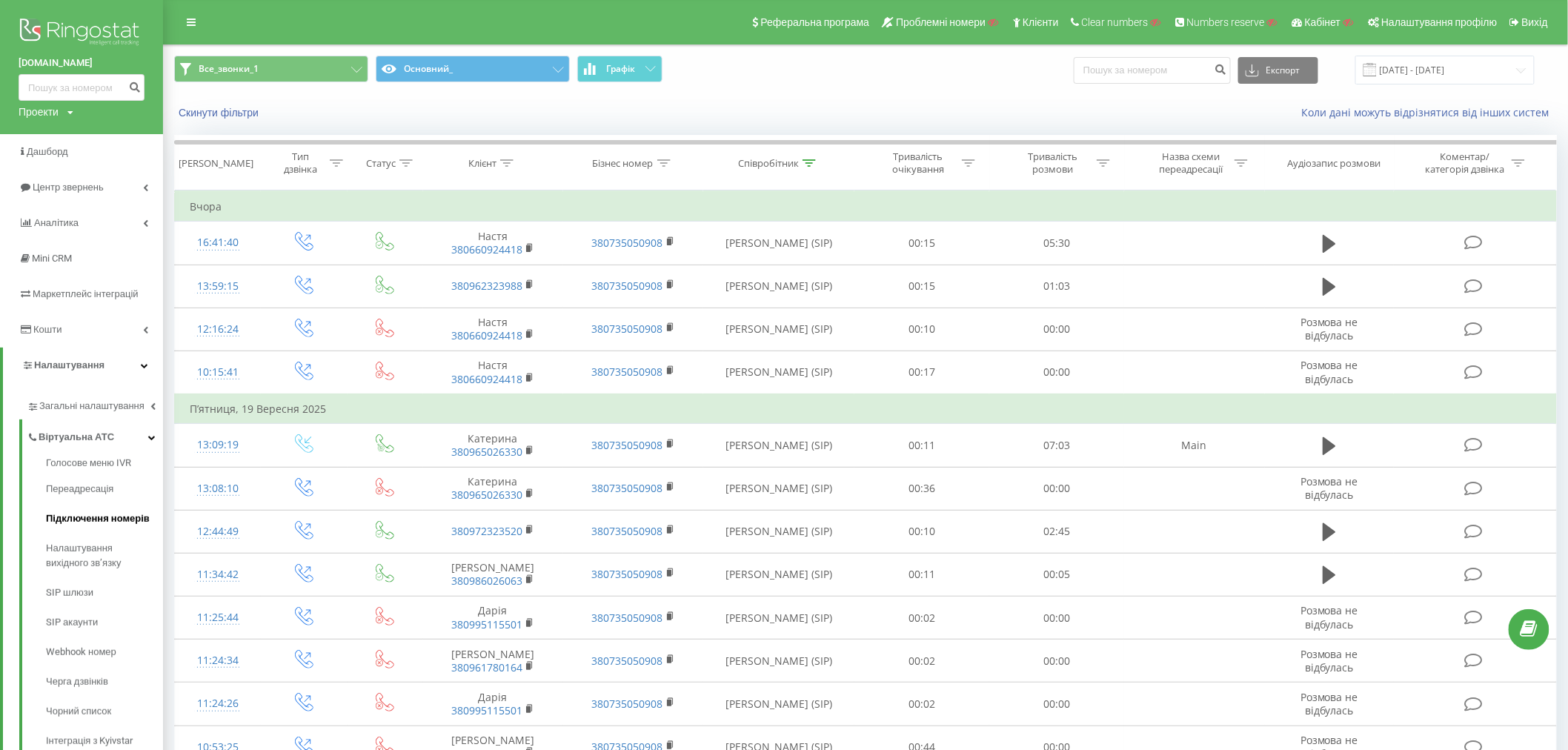
click at [57, 511] on span "Підключення номерів" at bounding box center [98, 518] width 104 height 14
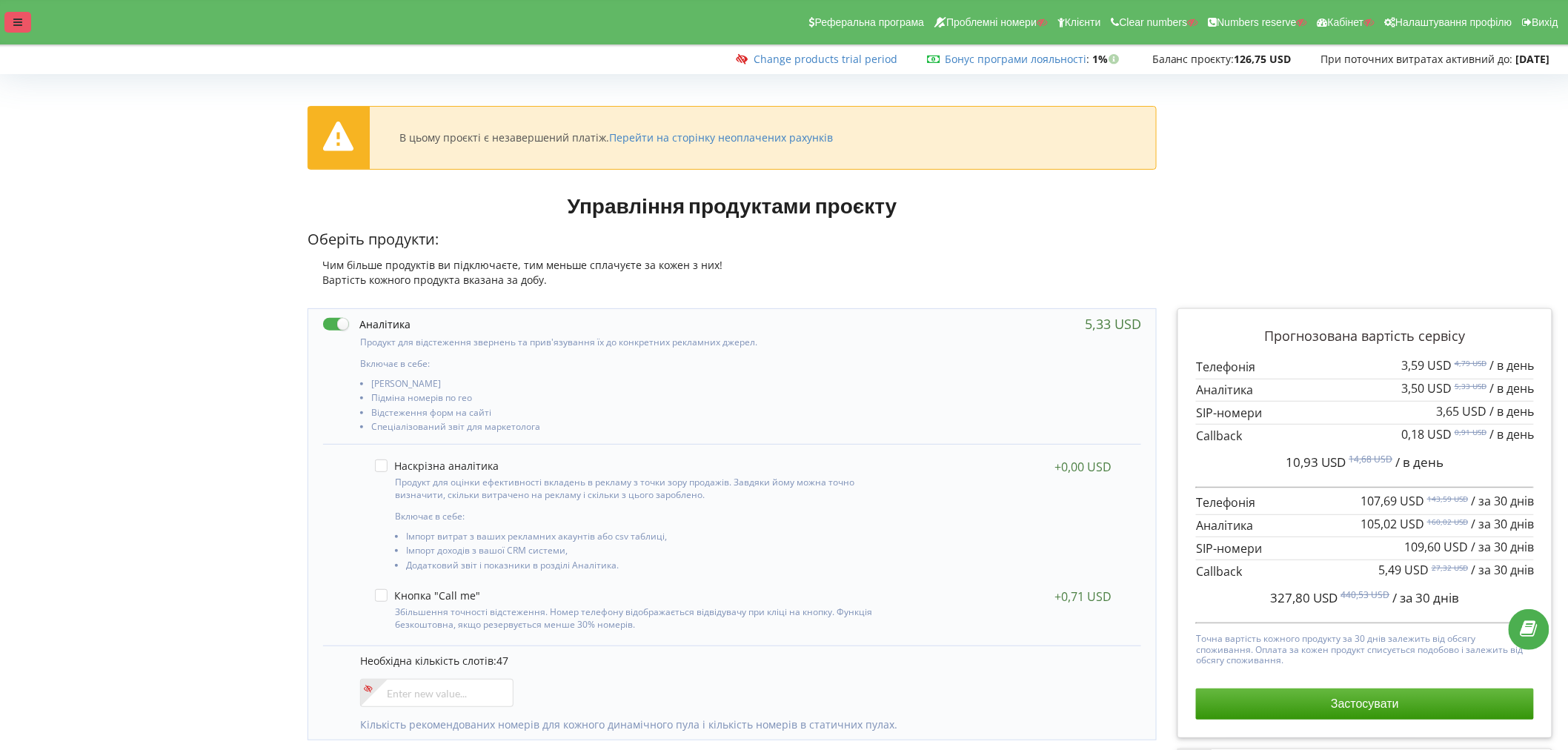
click at [15, 25] on icon at bounding box center [17, 22] width 9 height 11
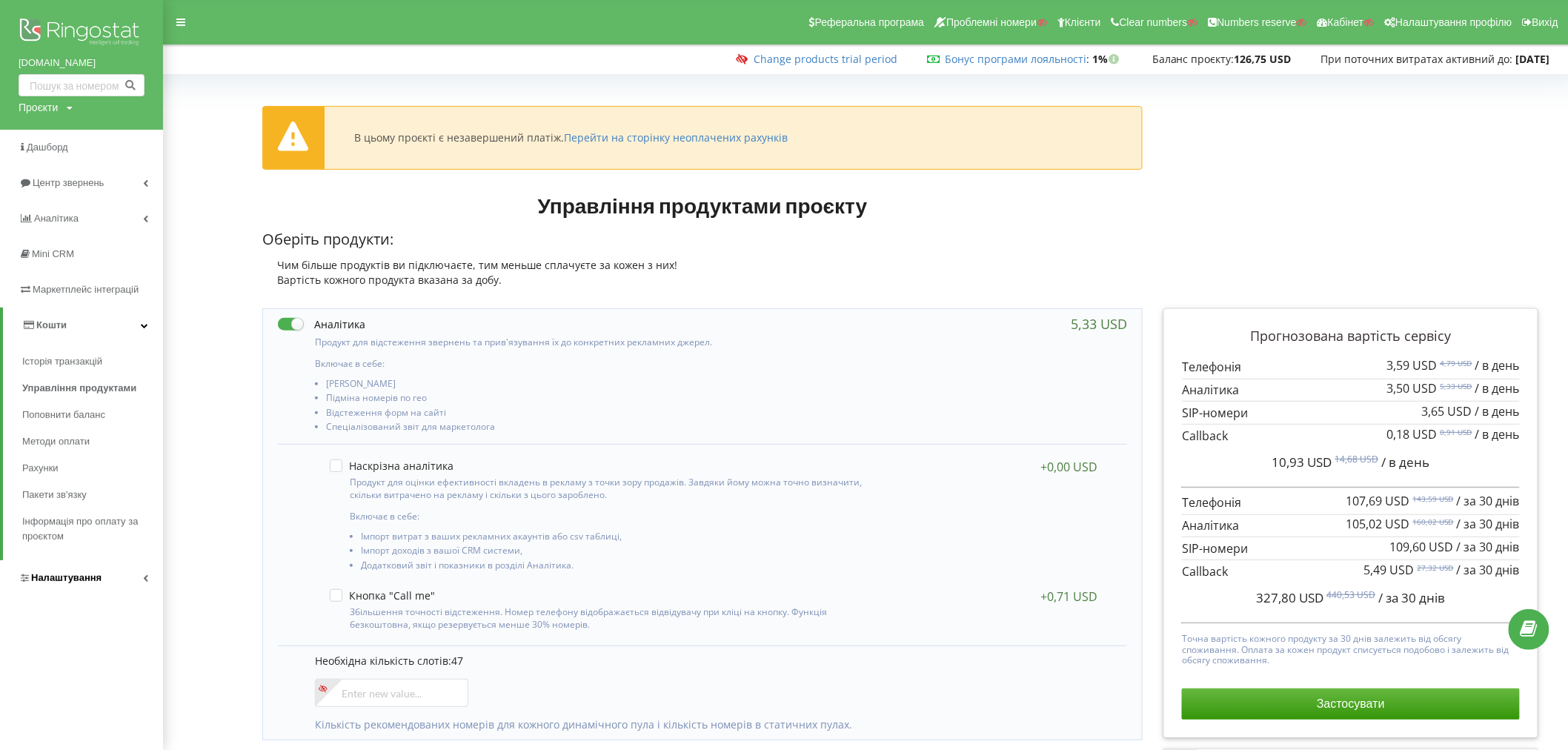
click at [22, 573] on span "Налаштування" at bounding box center [59, 577] width 83 height 14
click at [57, 404] on span "Загальні налаштування" at bounding box center [88, 409] width 108 height 30
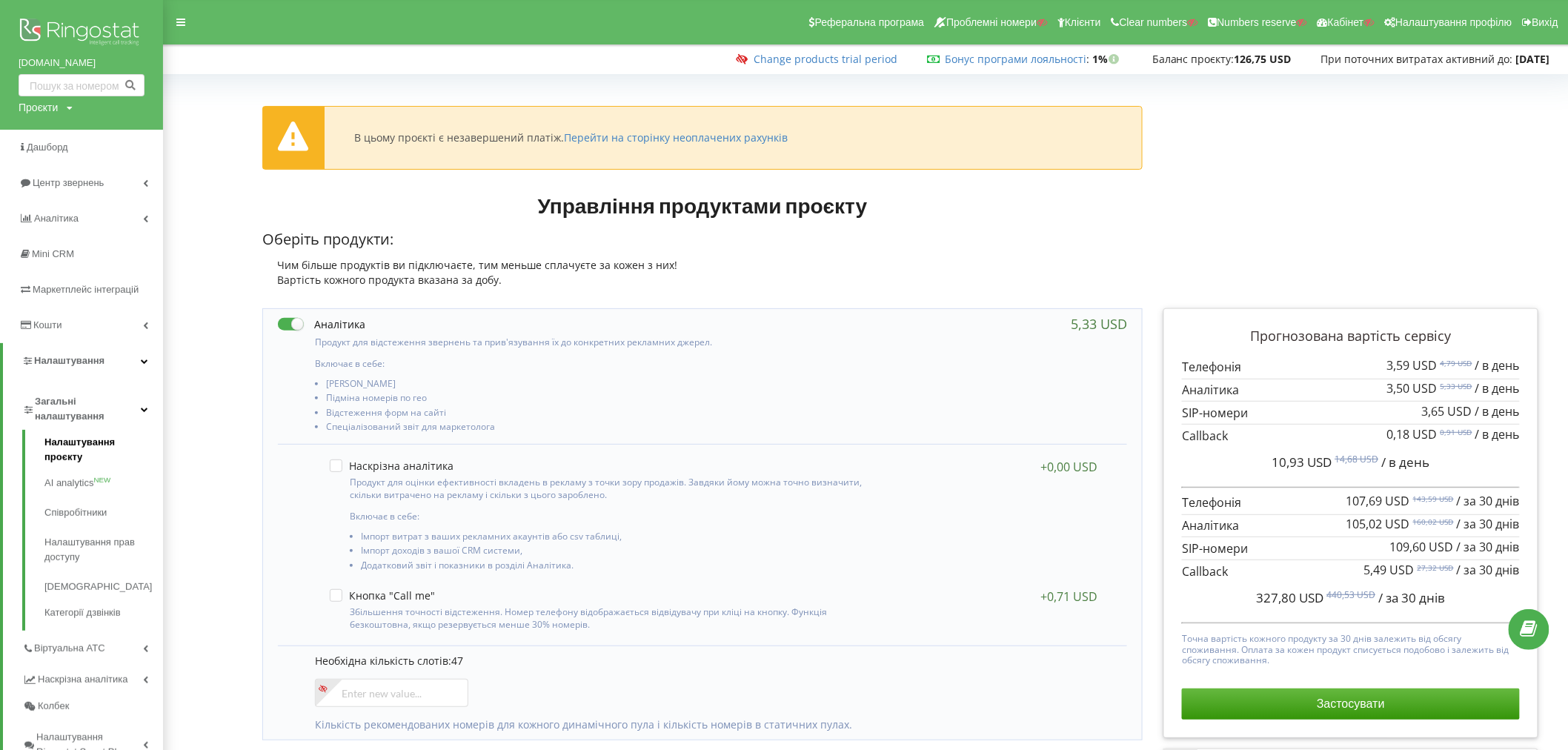
click at [80, 441] on link "Налаштування проєкту" at bounding box center [104, 452] width 119 height 34
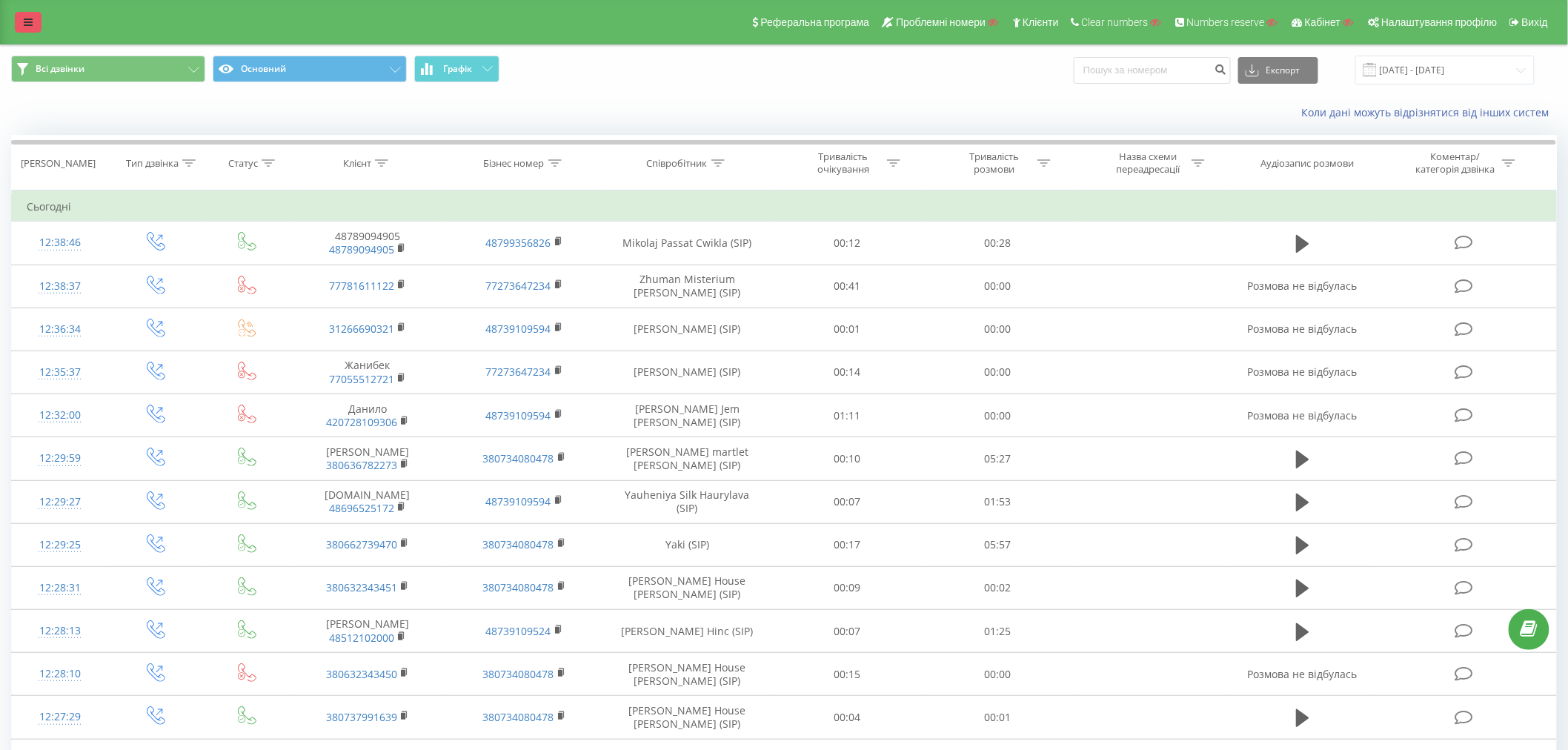
click at [27, 19] on icon at bounding box center [28, 22] width 9 height 11
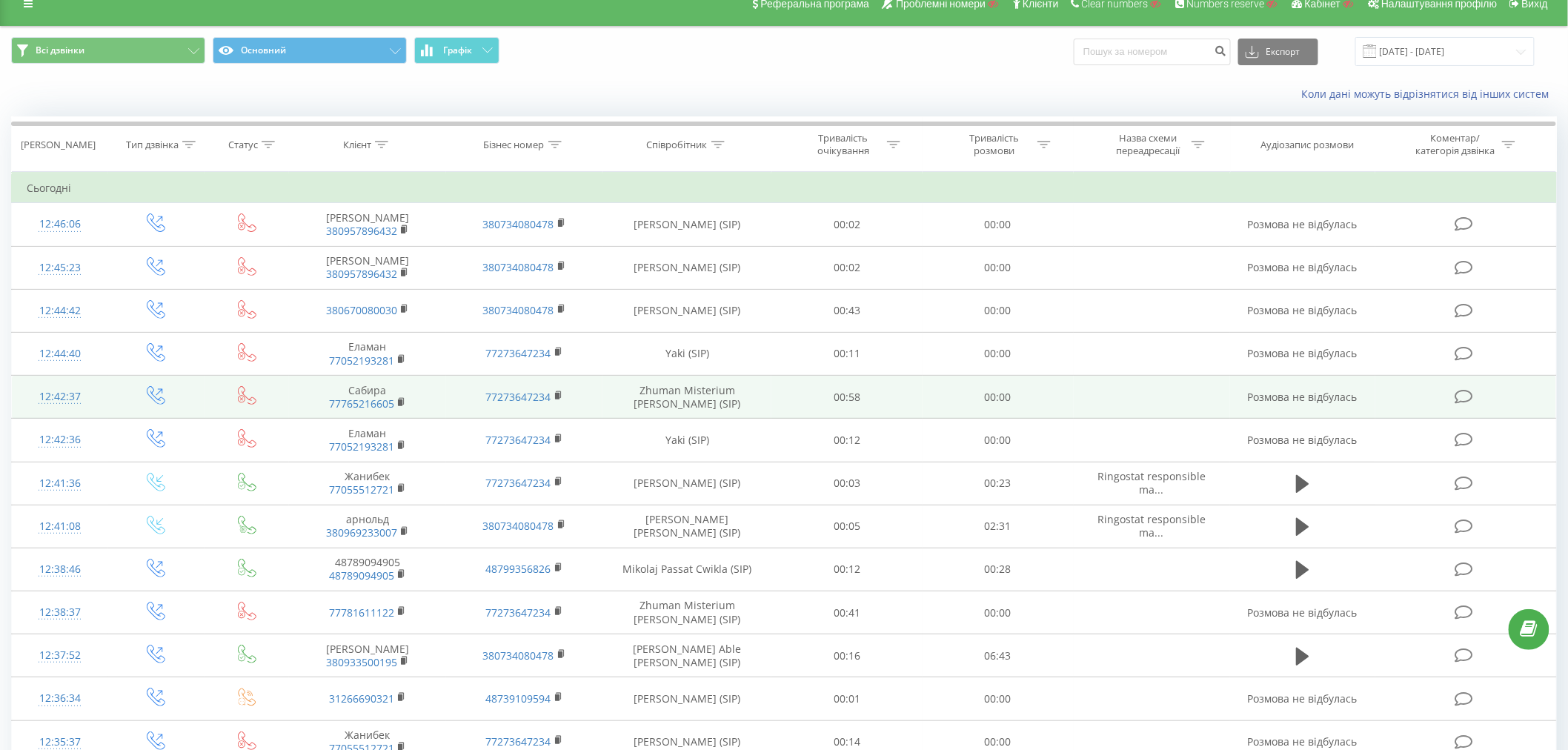
scroll to position [13, 0]
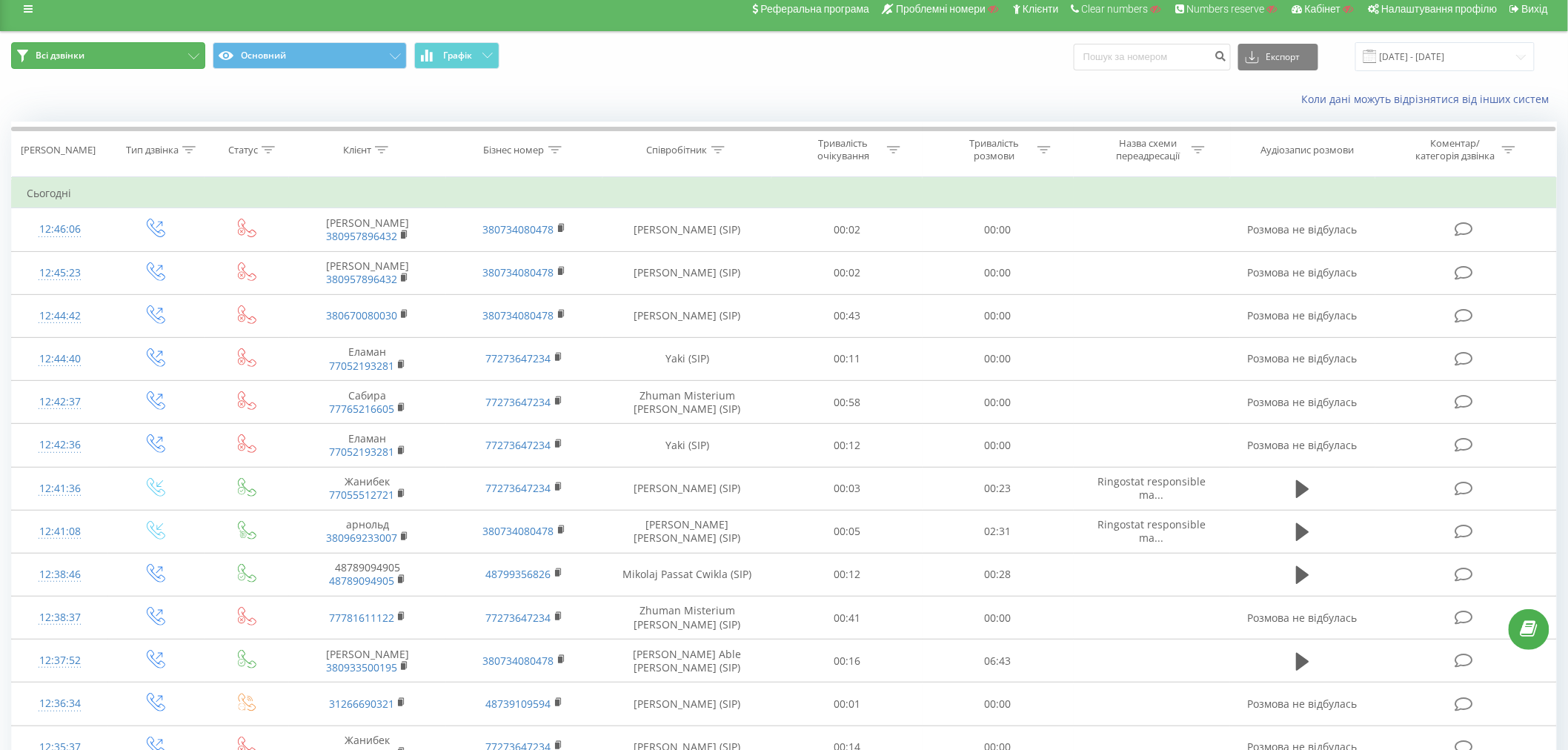
click at [131, 54] on button "Всі дзвінки" at bounding box center [108, 56] width 194 height 27
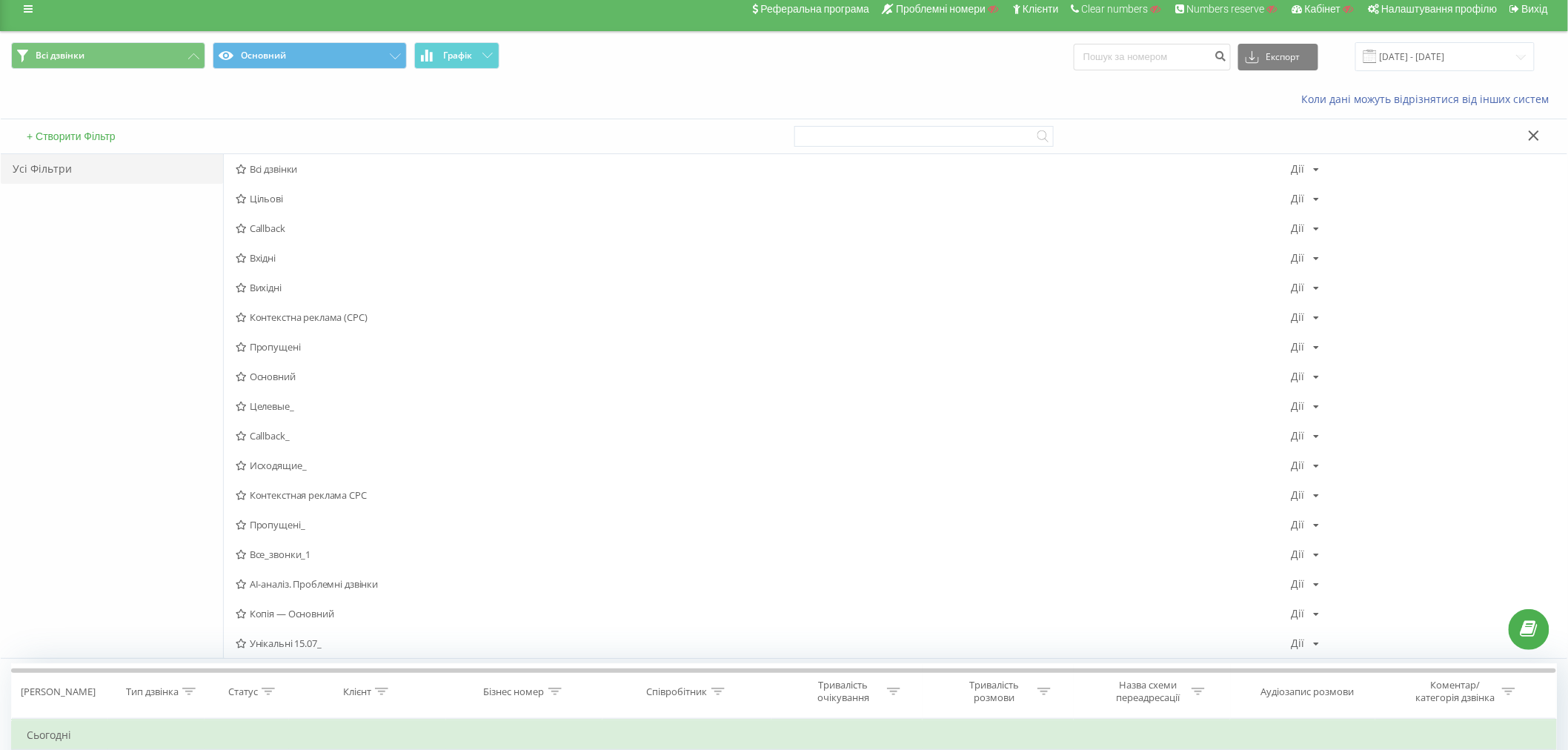
click at [275, 75] on div "Всі дзвінки Основний Графік Експорт .csv .xls .xlsx [DATE] - [DATE]" at bounding box center [784, 57] width 1567 height 50
click at [280, 106] on div "Коли дані можуть відрізнятися вiд інших систем" at bounding box center [784, 99] width 1567 height 35
click at [1533, 135] on icon at bounding box center [1534, 135] width 12 height 11
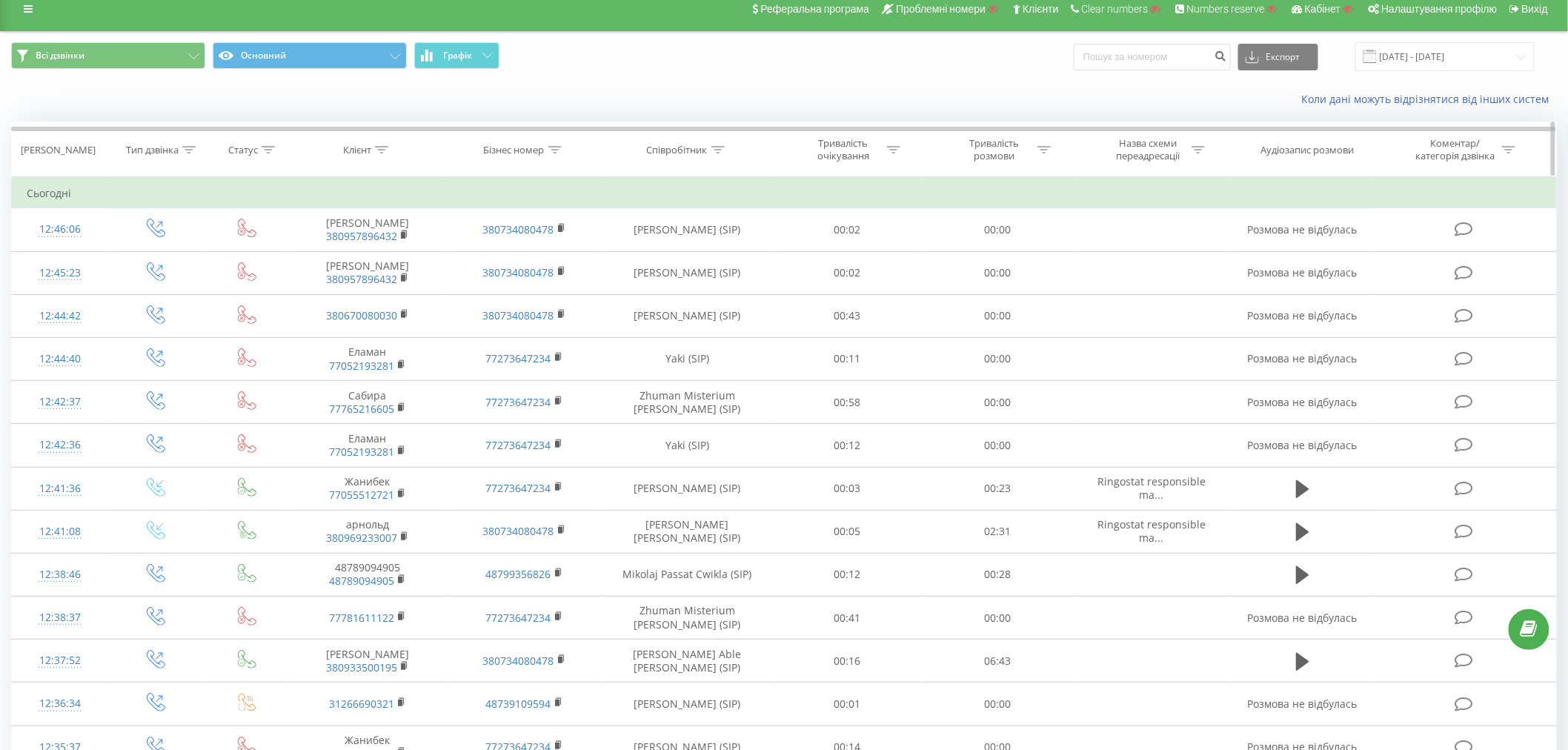
click at [181, 144] on div "Тип дзвінка" at bounding box center [160, 150] width 70 height 12
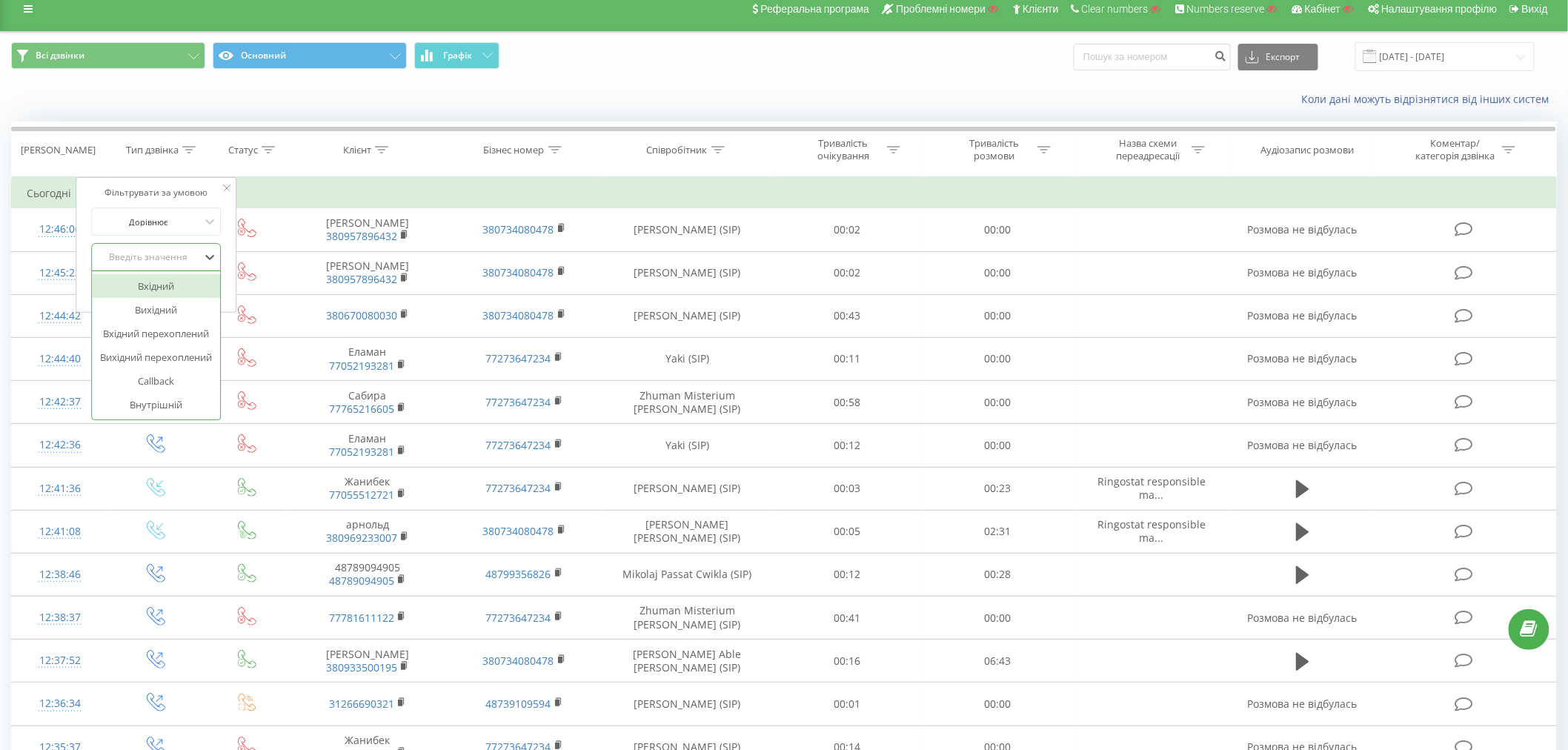
click at [152, 253] on div "Введіть значення" at bounding box center [149, 257] width 105 height 12
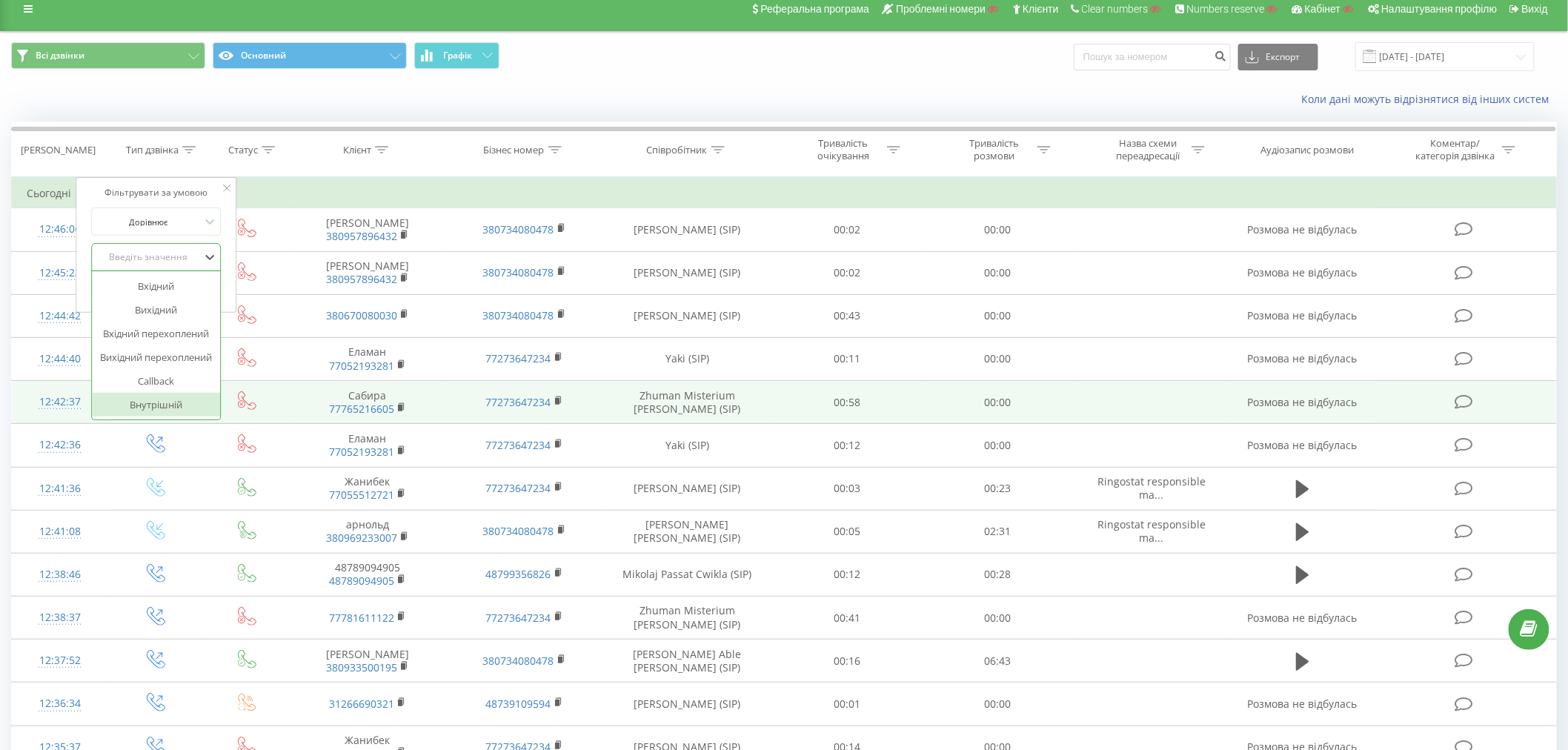
click at [152, 411] on div "Внутрішній" at bounding box center [156, 405] width 129 height 24
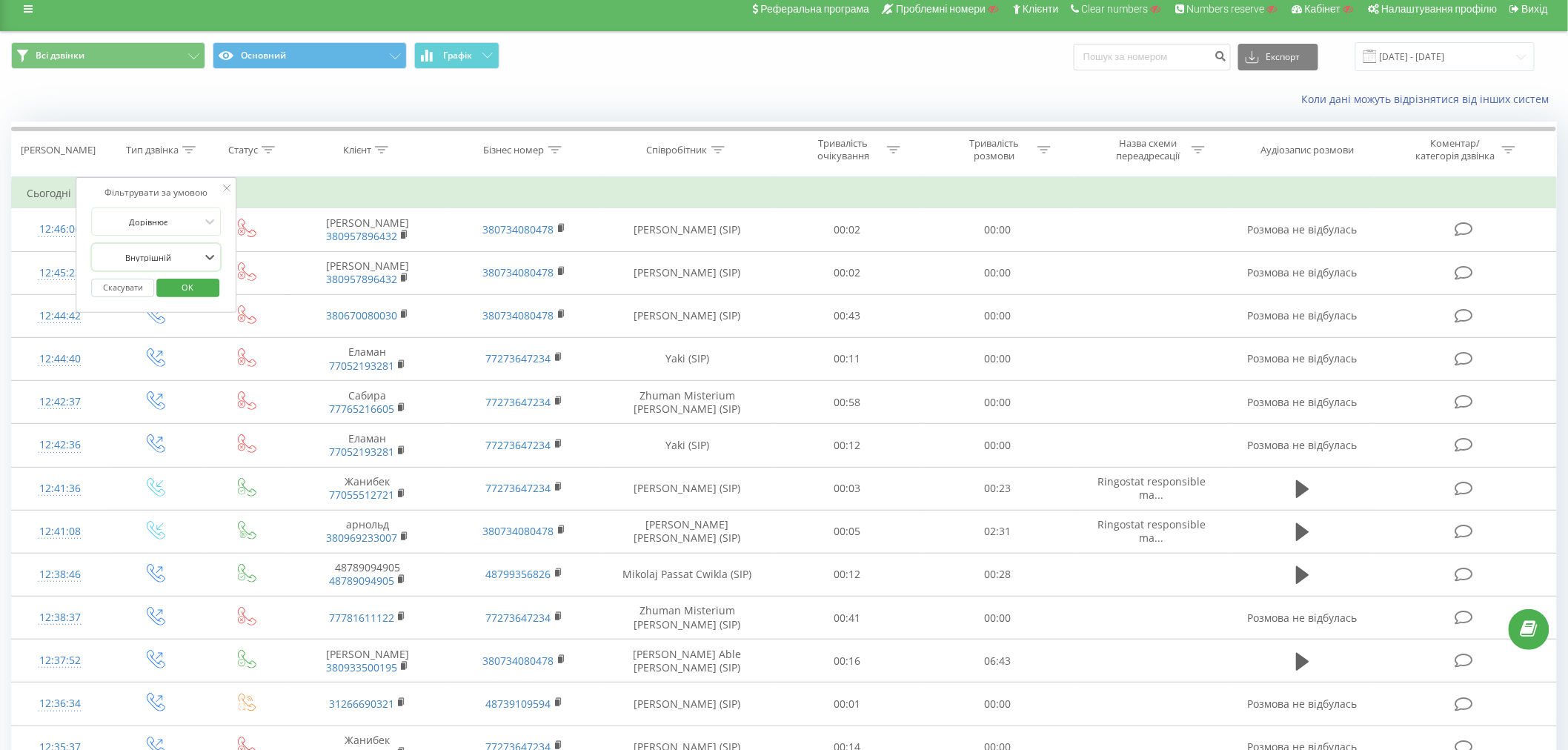
click at [198, 292] on span "OK" at bounding box center [187, 288] width 41 height 23
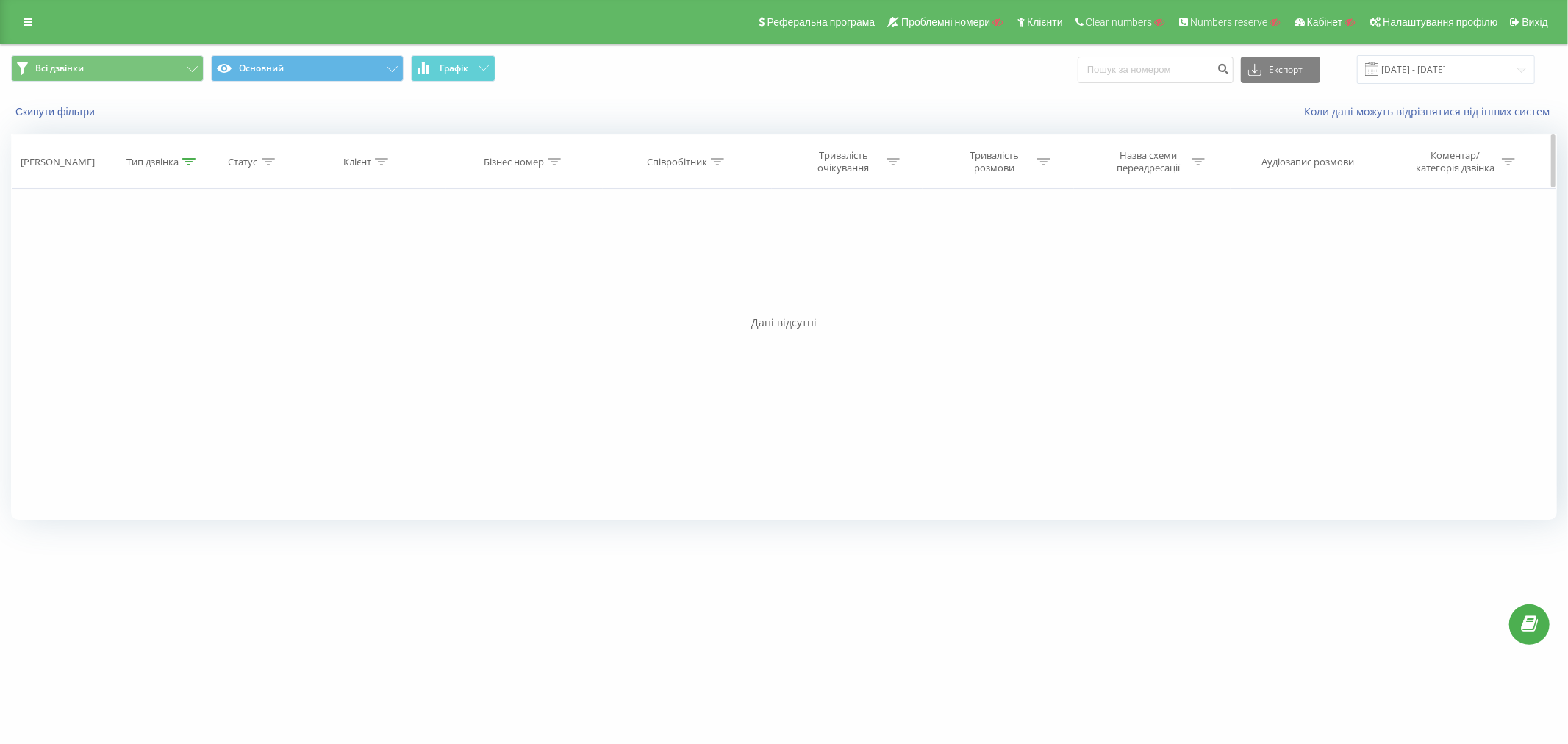
click at [179, 157] on div "Тип дзвінка" at bounding box center [152, 162] width 52 height 12
click at [106, 300] on button "Скасувати" at bounding box center [124, 299] width 63 height 18
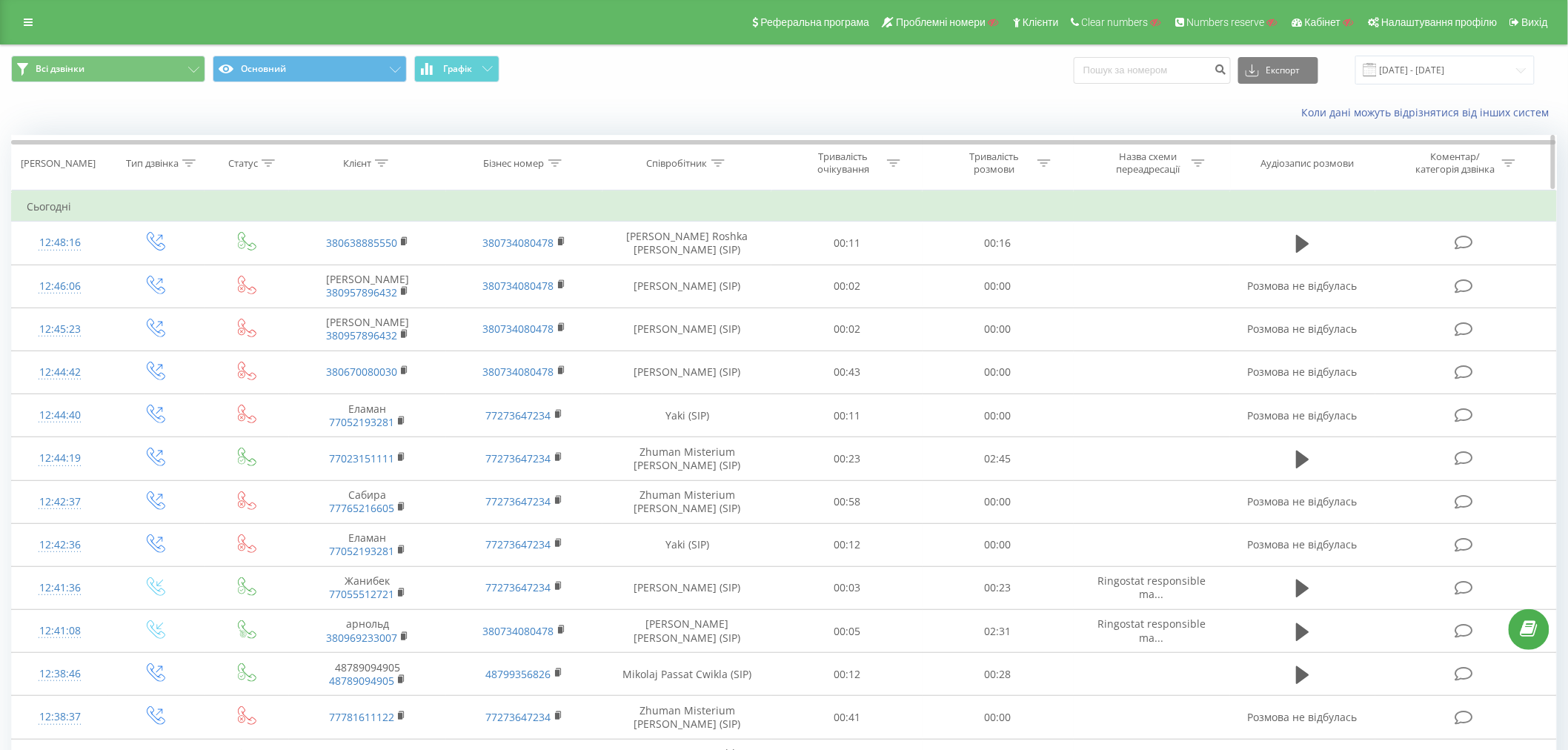
click at [384, 165] on icon at bounding box center [382, 163] width 13 height 8
click at [337, 272] on input "text" at bounding box center [367, 269] width 130 height 26
type input "380939119975"
click button "OK" at bounding box center [399, 298] width 63 height 18
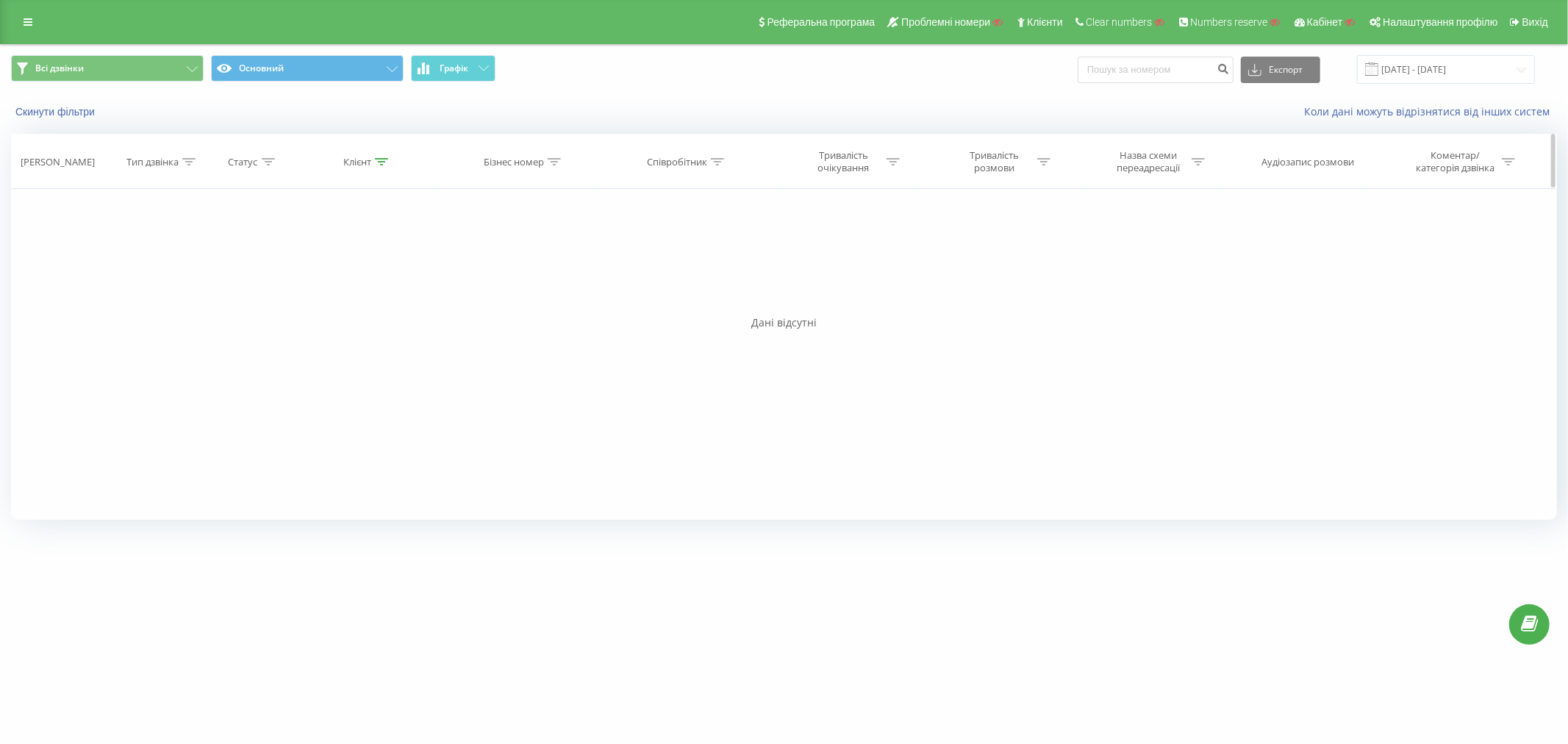
click at [360, 162] on div "Клієнт" at bounding box center [357, 162] width 28 height 12
click at [322, 297] on button "Скасувати" at bounding box center [334, 296] width 63 height 18
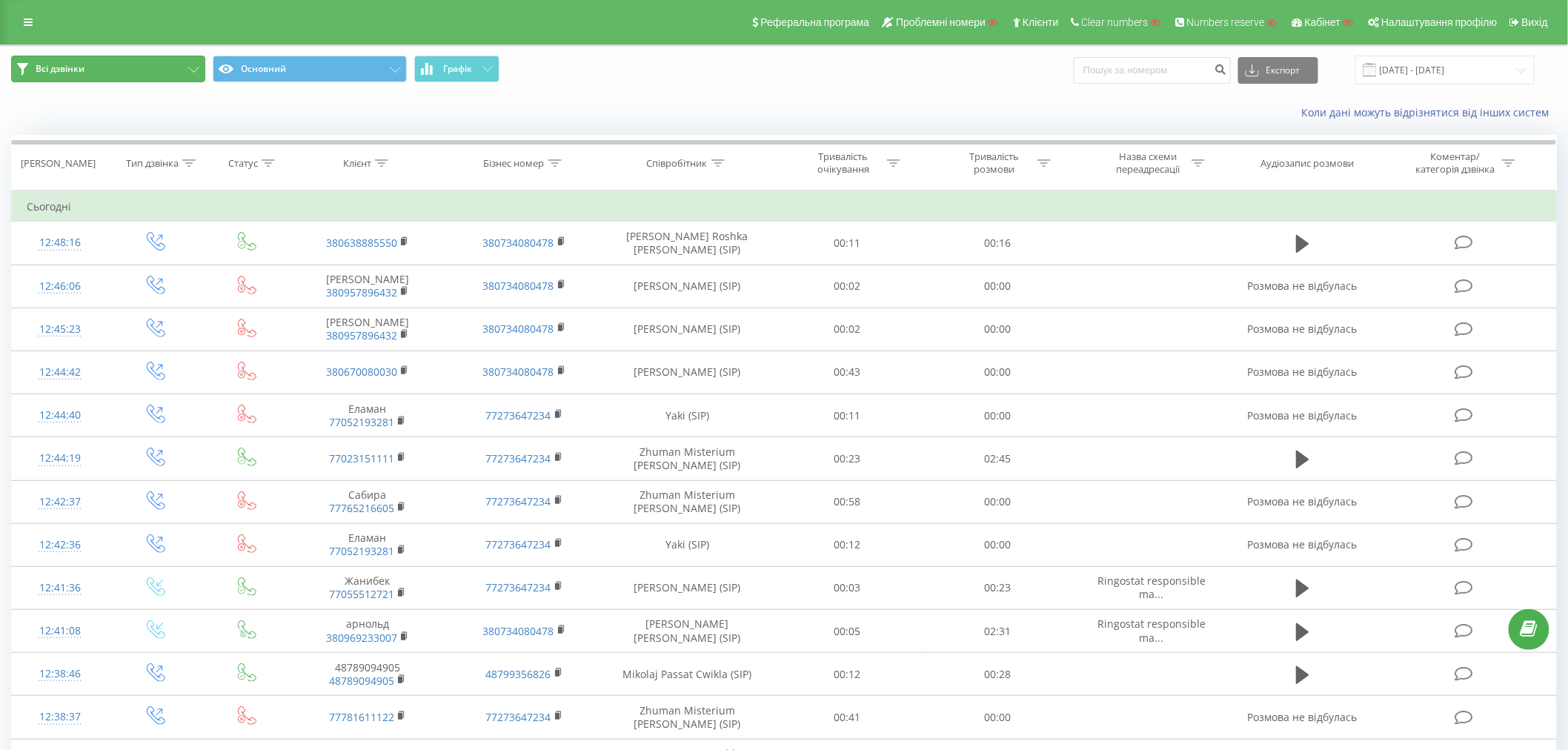
click at [129, 61] on button "Всі дзвінки" at bounding box center [108, 69] width 194 height 27
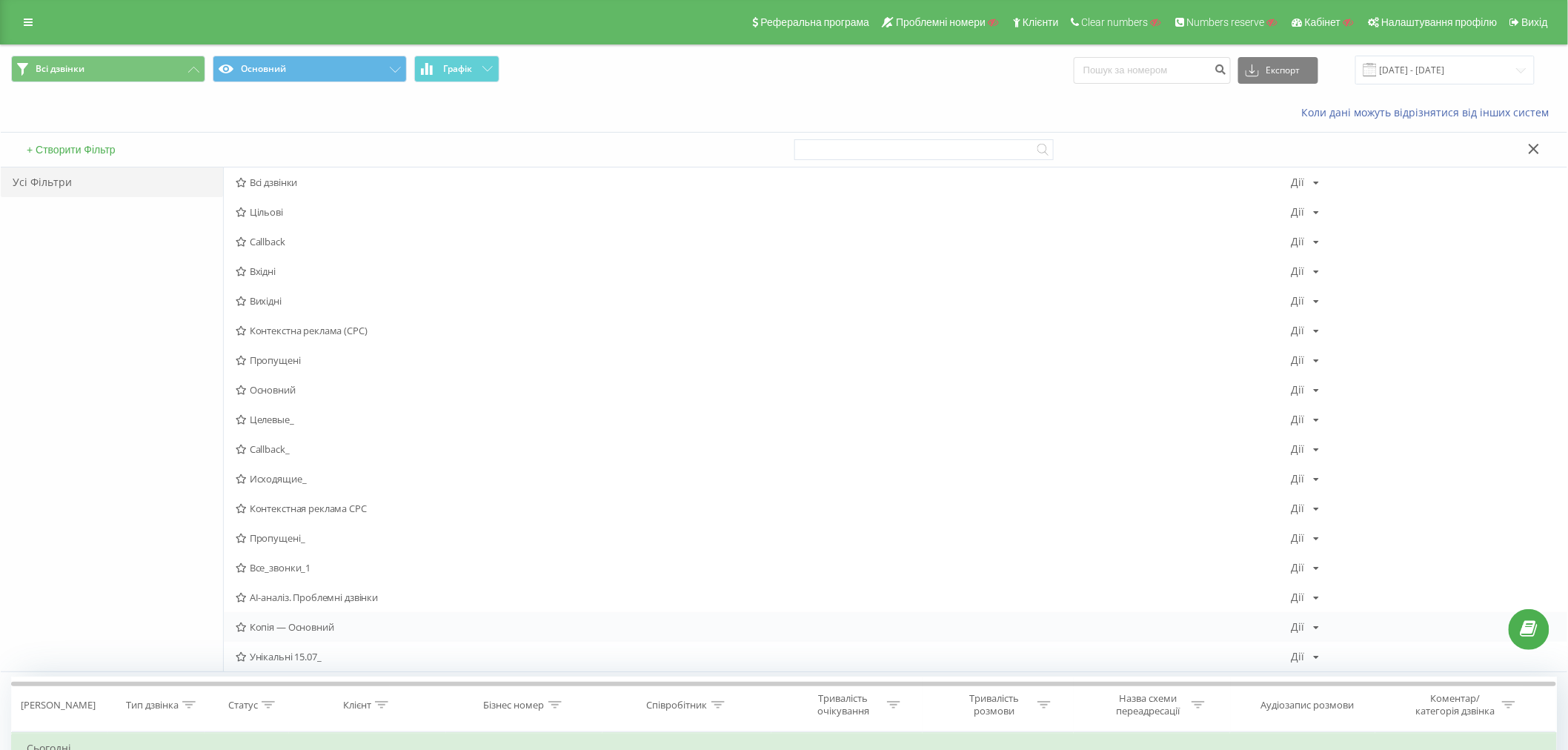
click at [286, 626] on span "Копія — Основний" at bounding box center [763, 626] width 1056 height 11
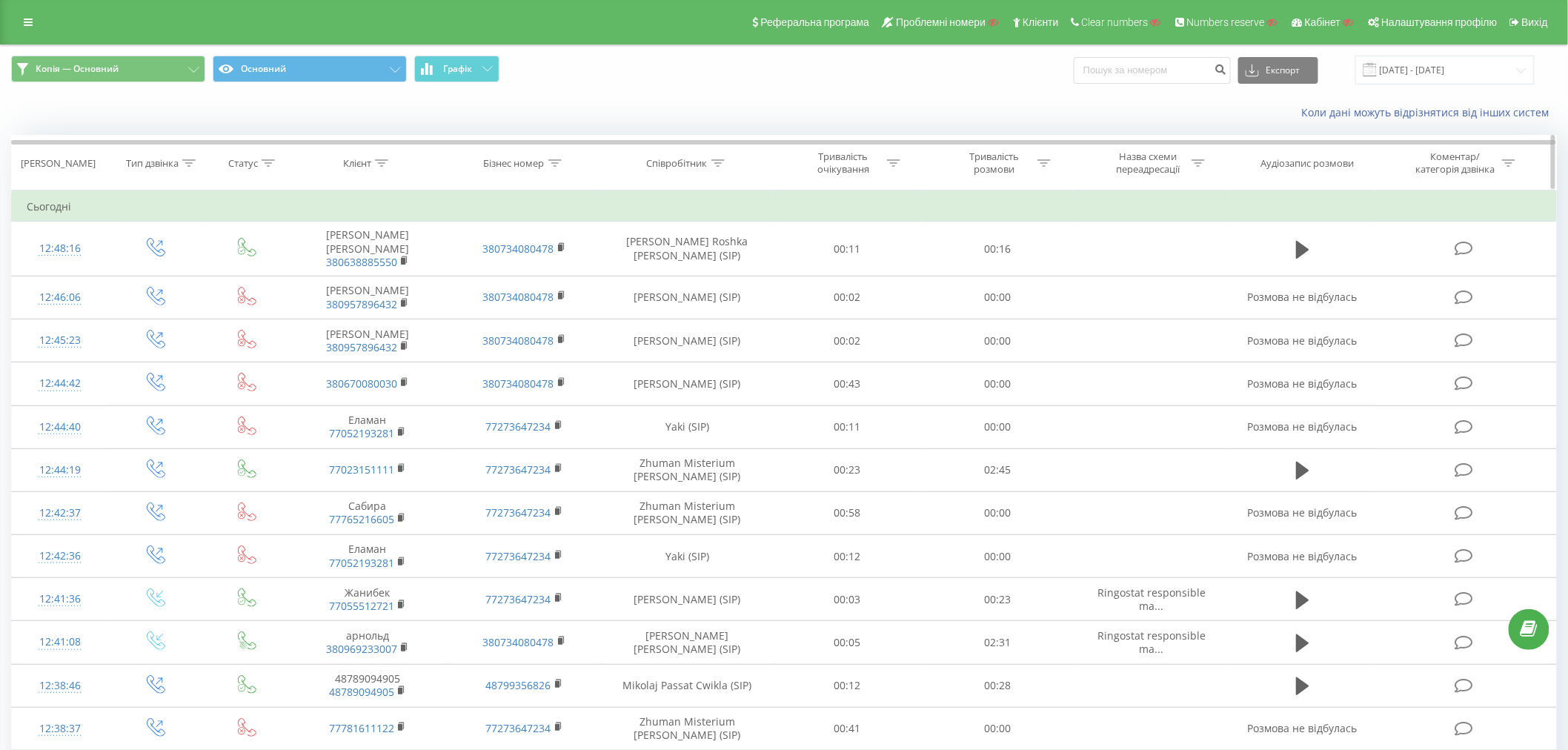
click at [263, 158] on div at bounding box center [269, 163] width 13 height 12
click at [166, 161] on div "Тип дзвінка" at bounding box center [152, 163] width 53 height 12
click at [159, 266] on div "Введіть значення" at bounding box center [149, 270] width 105 height 12
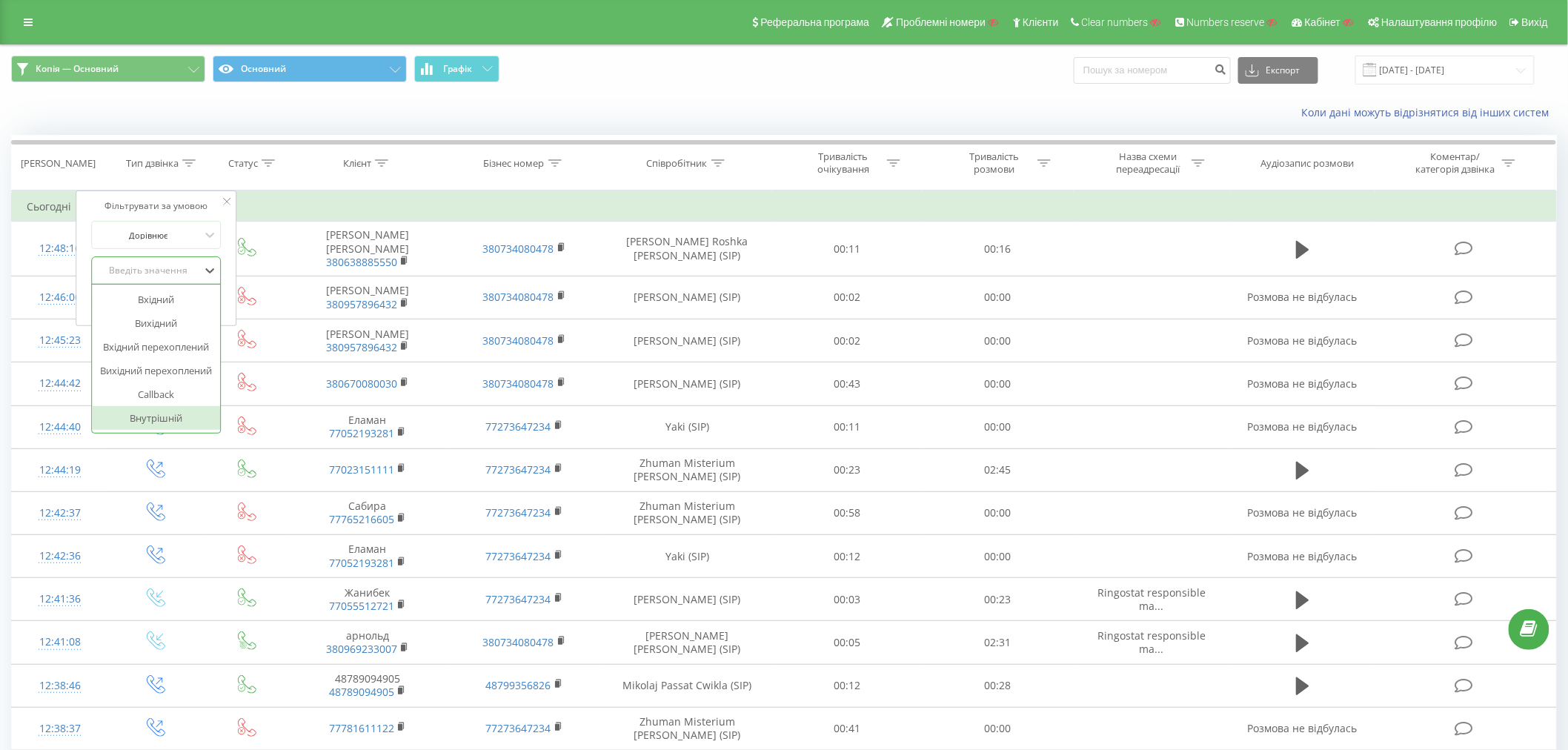
click at [157, 419] on div "Внутрішній" at bounding box center [156, 418] width 129 height 24
click at [197, 302] on span "OK" at bounding box center [187, 300] width 41 height 23
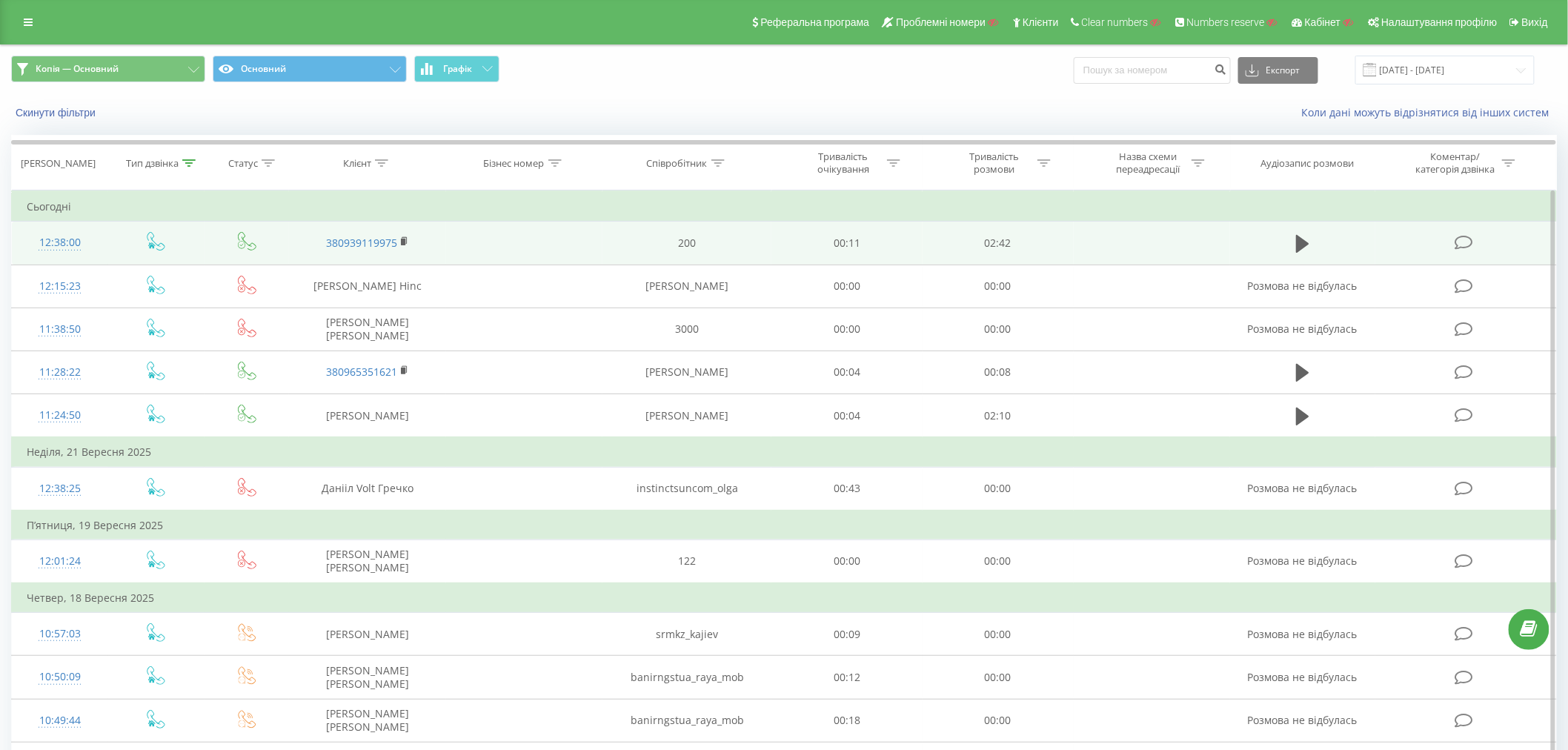
click at [1291, 246] on td at bounding box center [1302, 243] width 145 height 43
click at [1306, 246] on icon at bounding box center [1303, 244] width 13 height 18
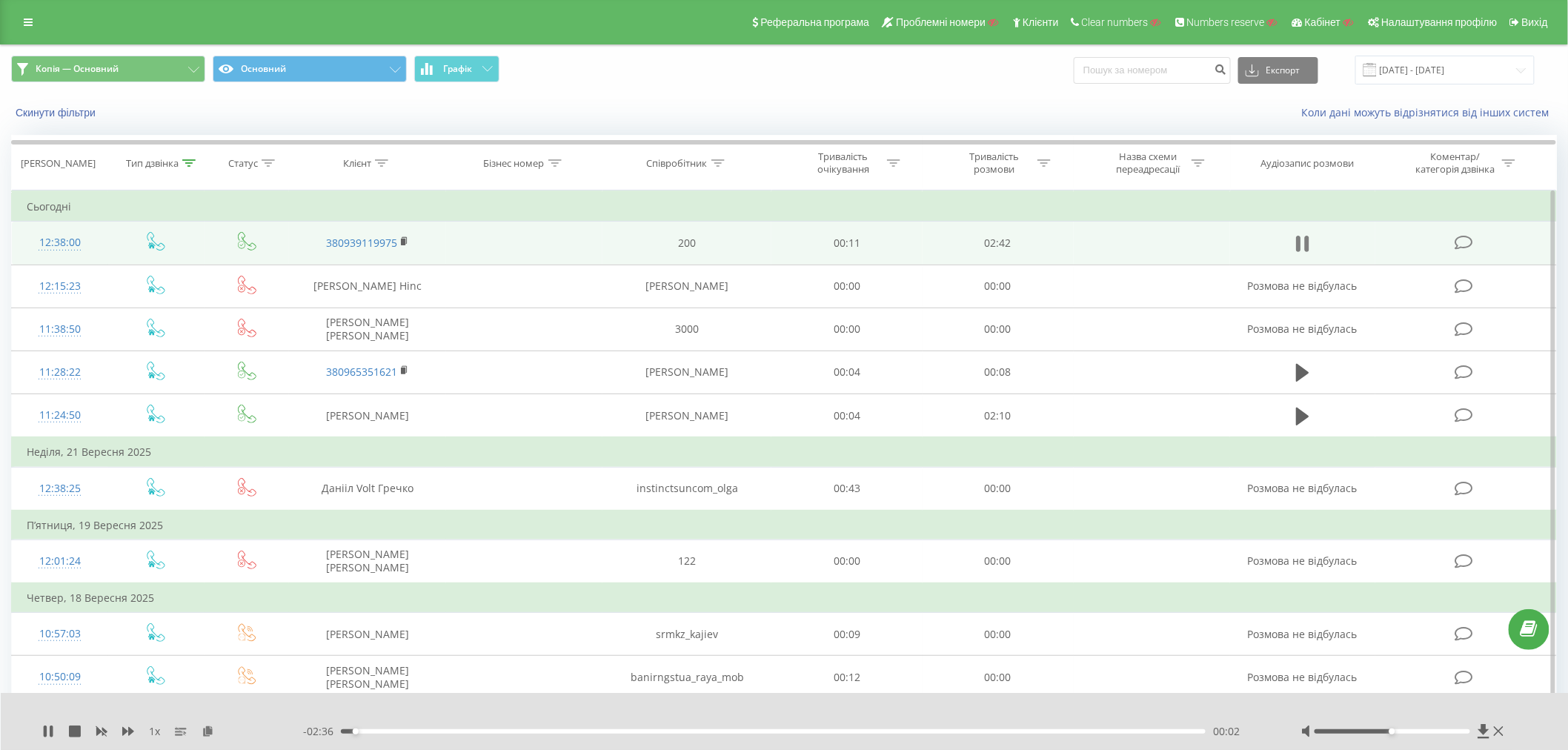
click at [1304, 246] on icon at bounding box center [1303, 244] width 13 height 21
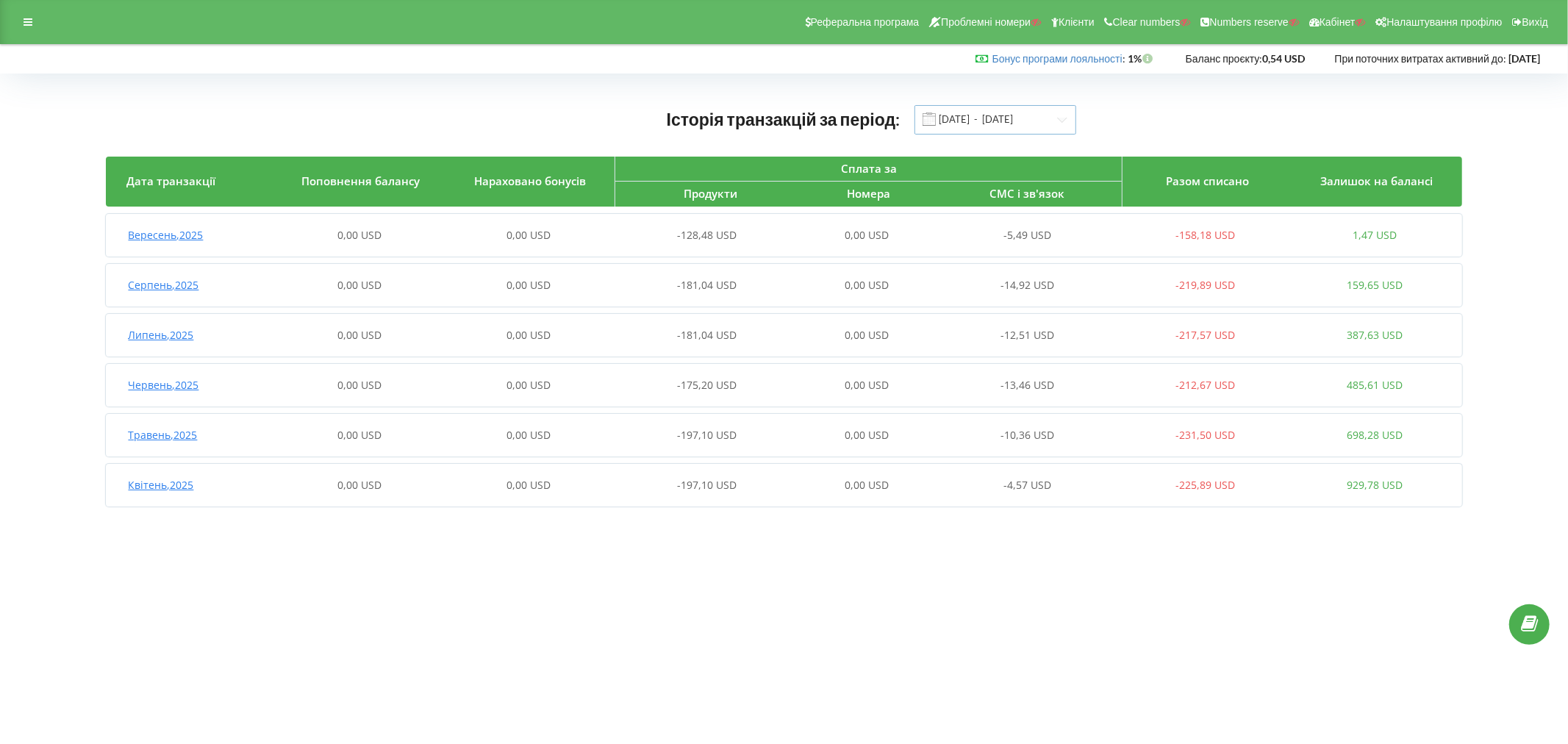
click at [1021, 123] on input "[DATE] - [DATE]" at bounding box center [995, 120] width 162 height 29
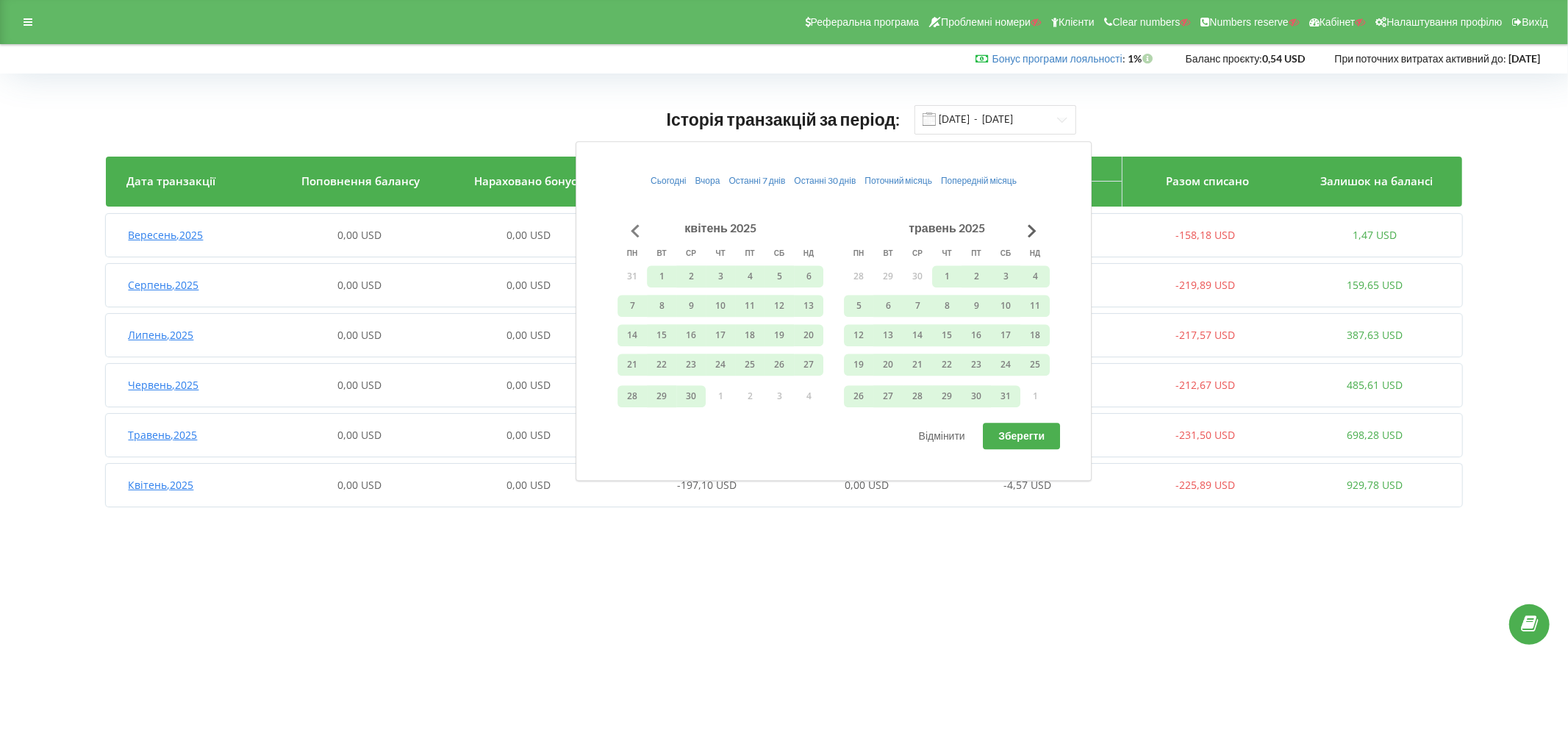
click at [637, 229] on button "Go to previous month" at bounding box center [634, 230] width 29 height 29
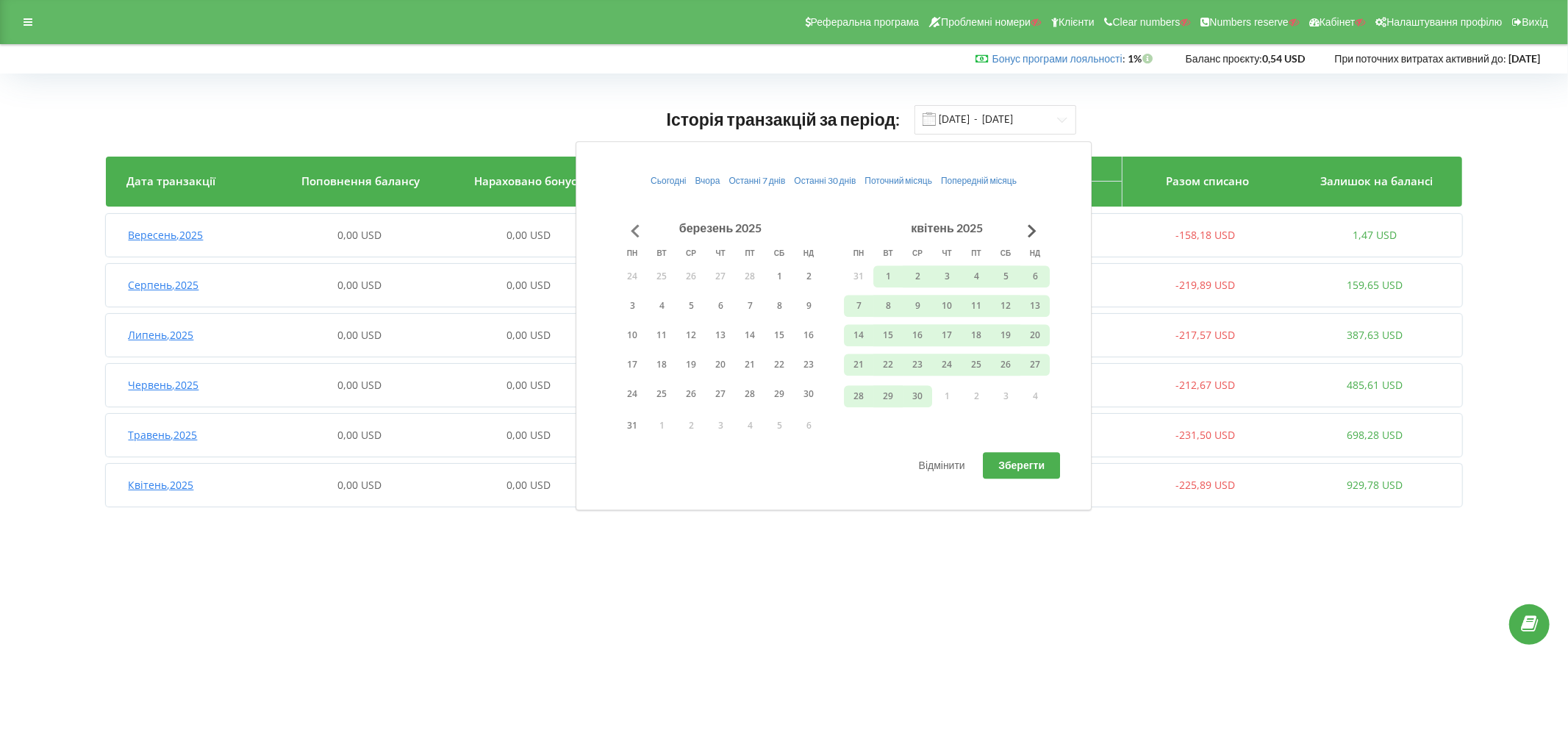
click at [637, 226] on button "Go to previous month" at bounding box center [634, 230] width 29 height 29
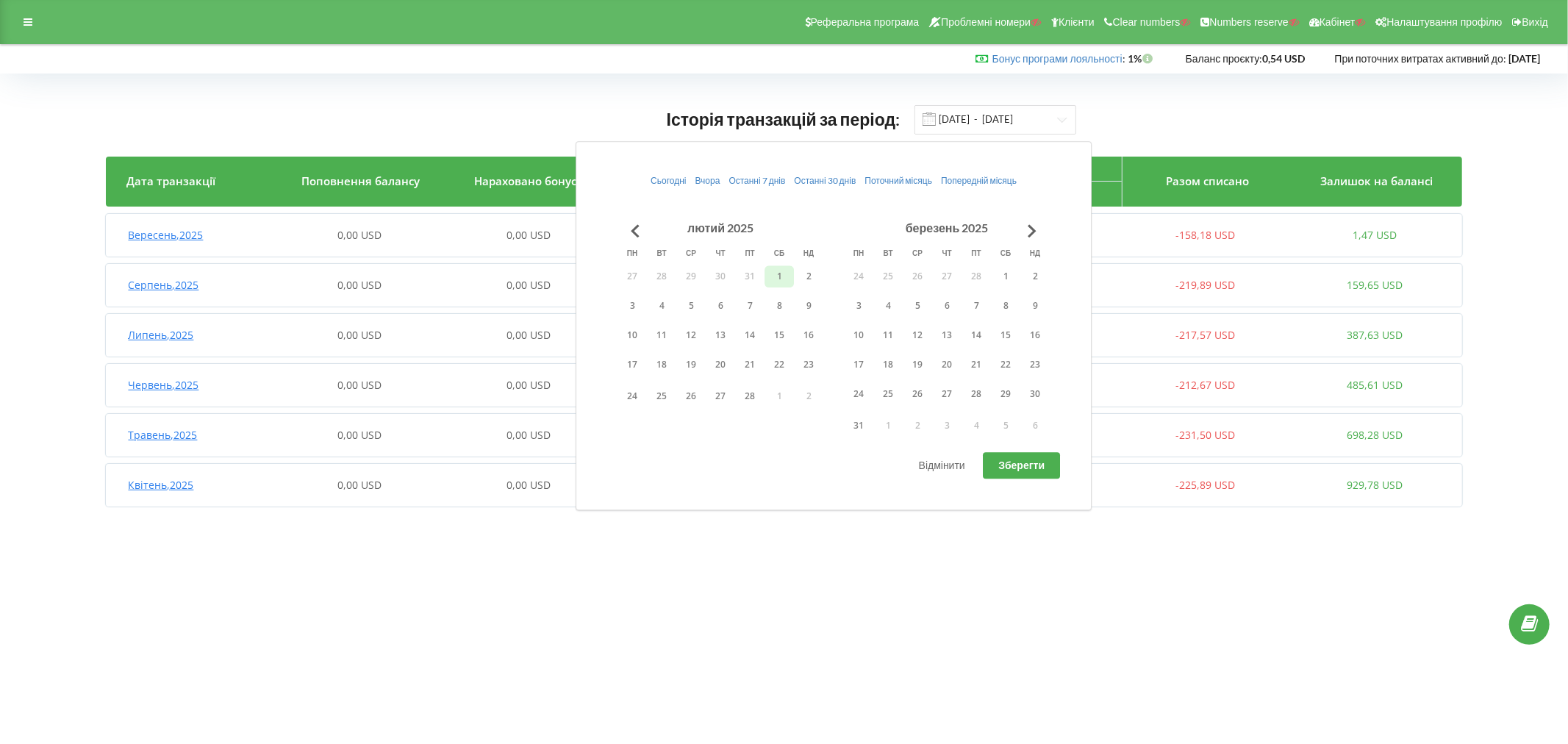
click at [780, 273] on button "1" at bounding box center [779, 276] width 29 height 22
click at [1024, 219] on button "Go to next month" at bounding box center [1032, 230] width 29 height 29
click at [1023, 219] on button "Go to next month" at bounding box center [1032, 230] width 29 height 29
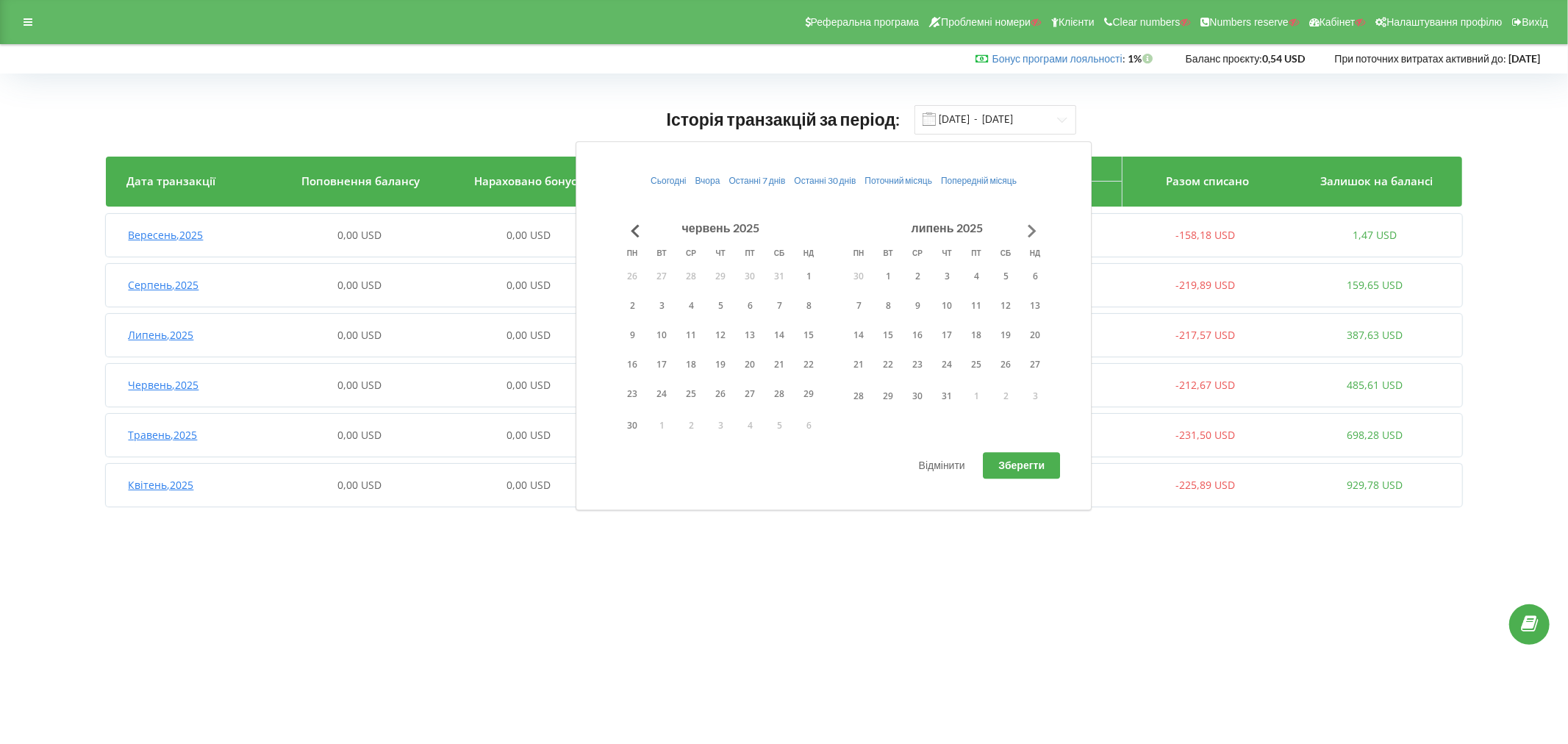
click at [1021, 219] on button "Go to next month" at bounding box center [1032, 230] width 29 height 29
click at [890, 394] on button "30" at bounding box center [887, 396] width 29 height 22
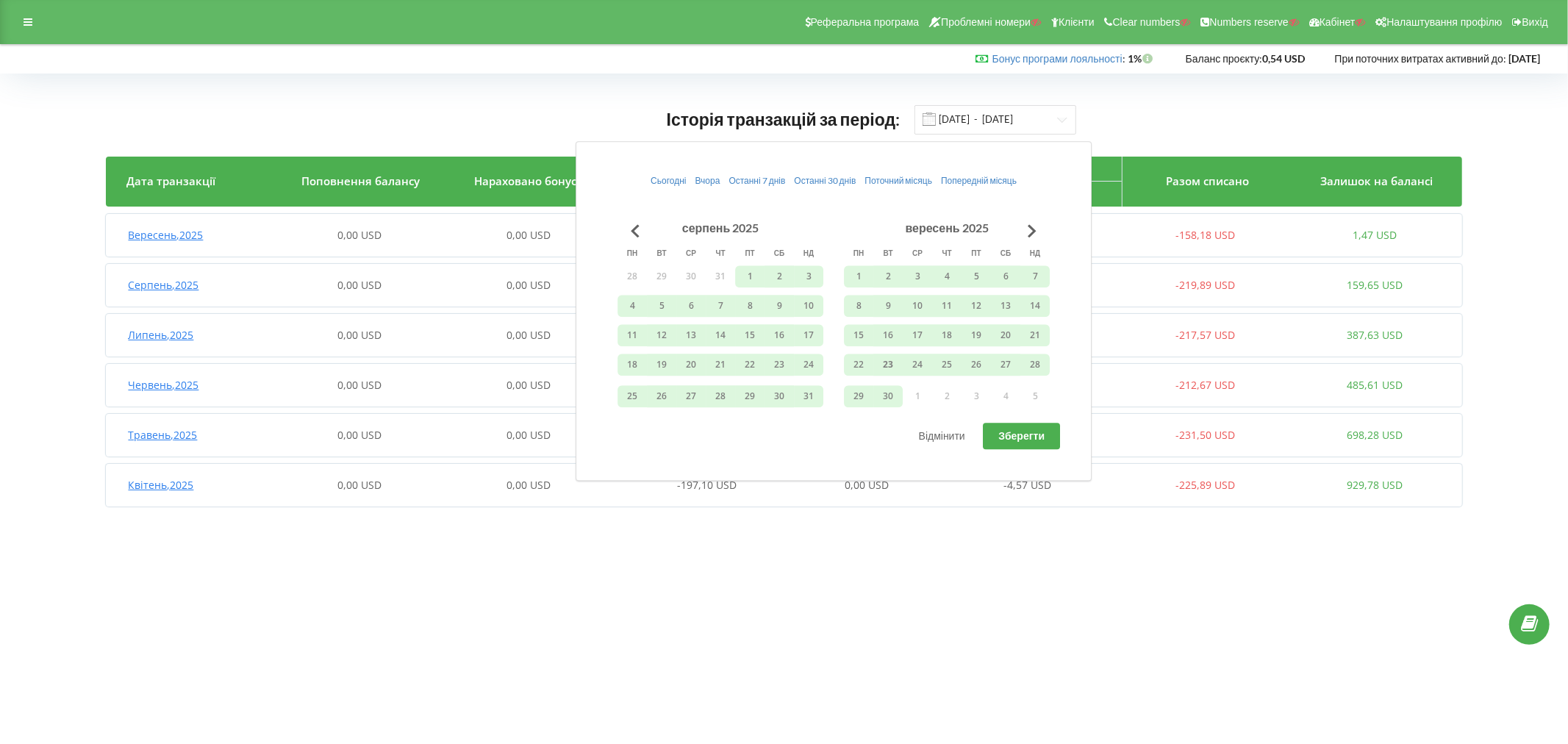
click at [1025, 435] on span "Зберегти" at bounding box center [1021, 435] width 47 height 12
type input "[DATE] - [DATE]"
drag, startPoint x: 1124, startPoint y: 668, endPoint x: 1094, endPoint y: 657, distance: 32.0
click at [1122, 667] on body "Реферальна програма Проблемні номери Клієнти Clear numbers Numbers reserve Кабі…" at bounding box center [784, 372] width 1568 height 744
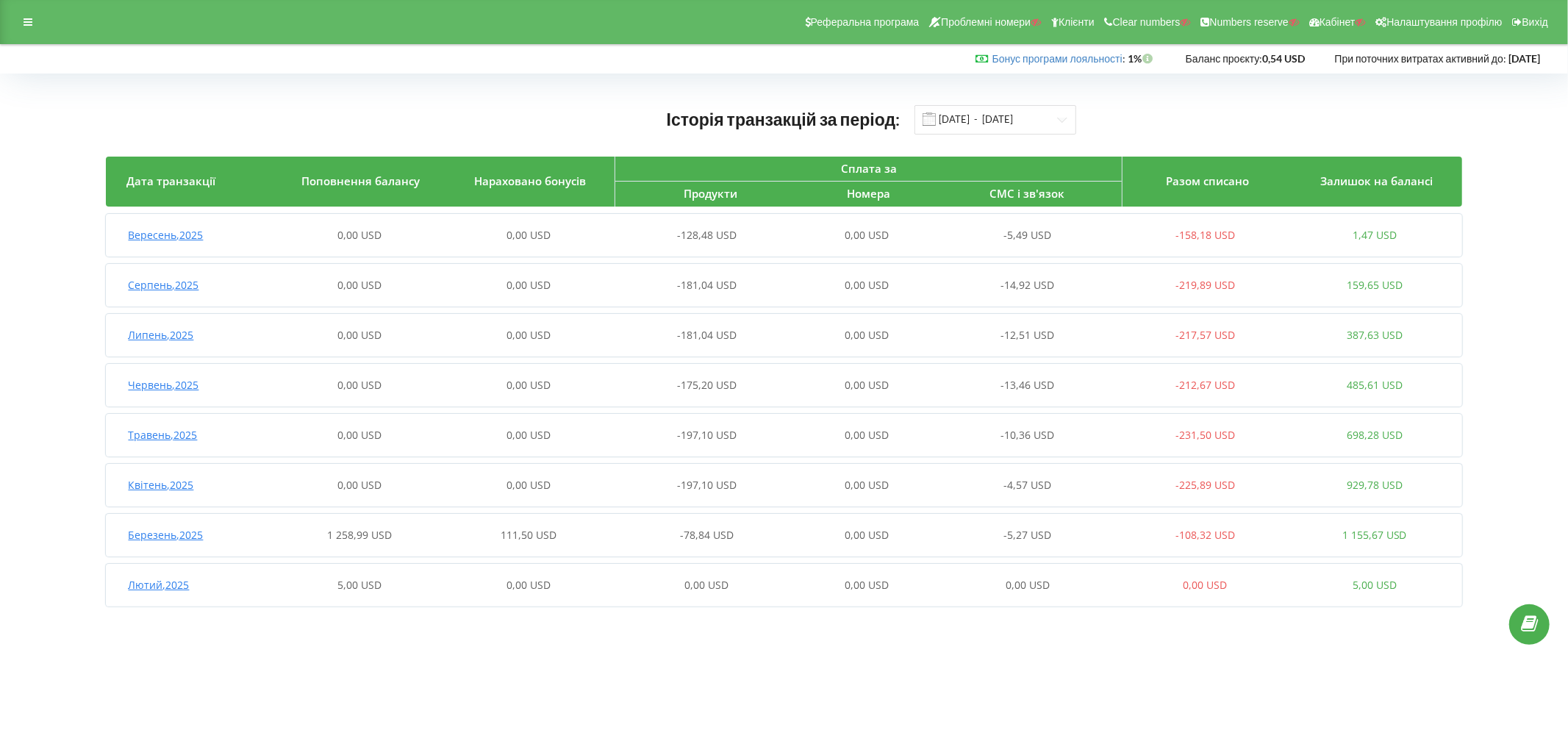
click at [164, 528] on span "Березень , 2025" at bounding box center [165, 535] width 75 height 14
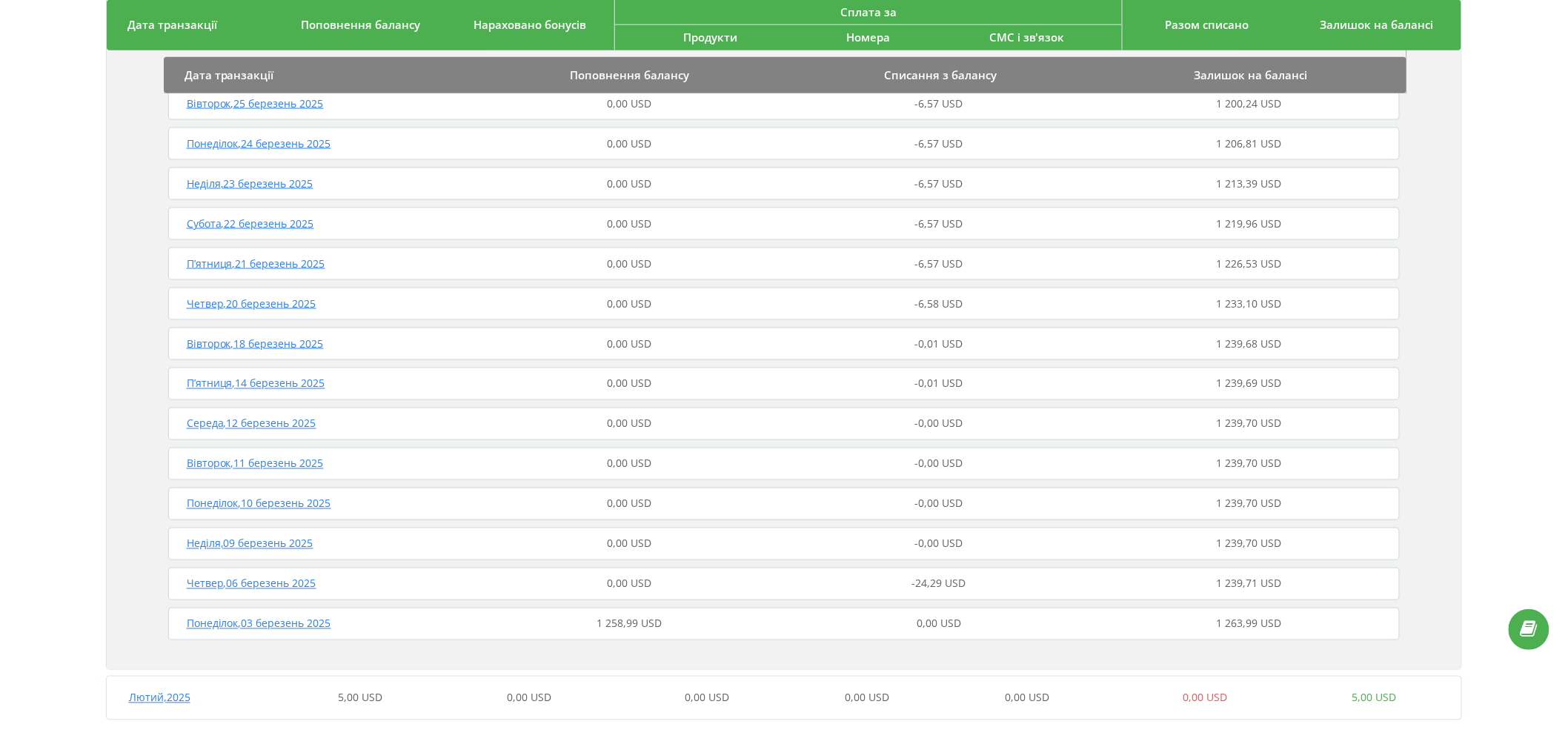
scroll to position [796, 0]
click at [398, 621] on div "Понеділок , 03 березень 2025" at bounding box center [319, 621] width 310 height 14
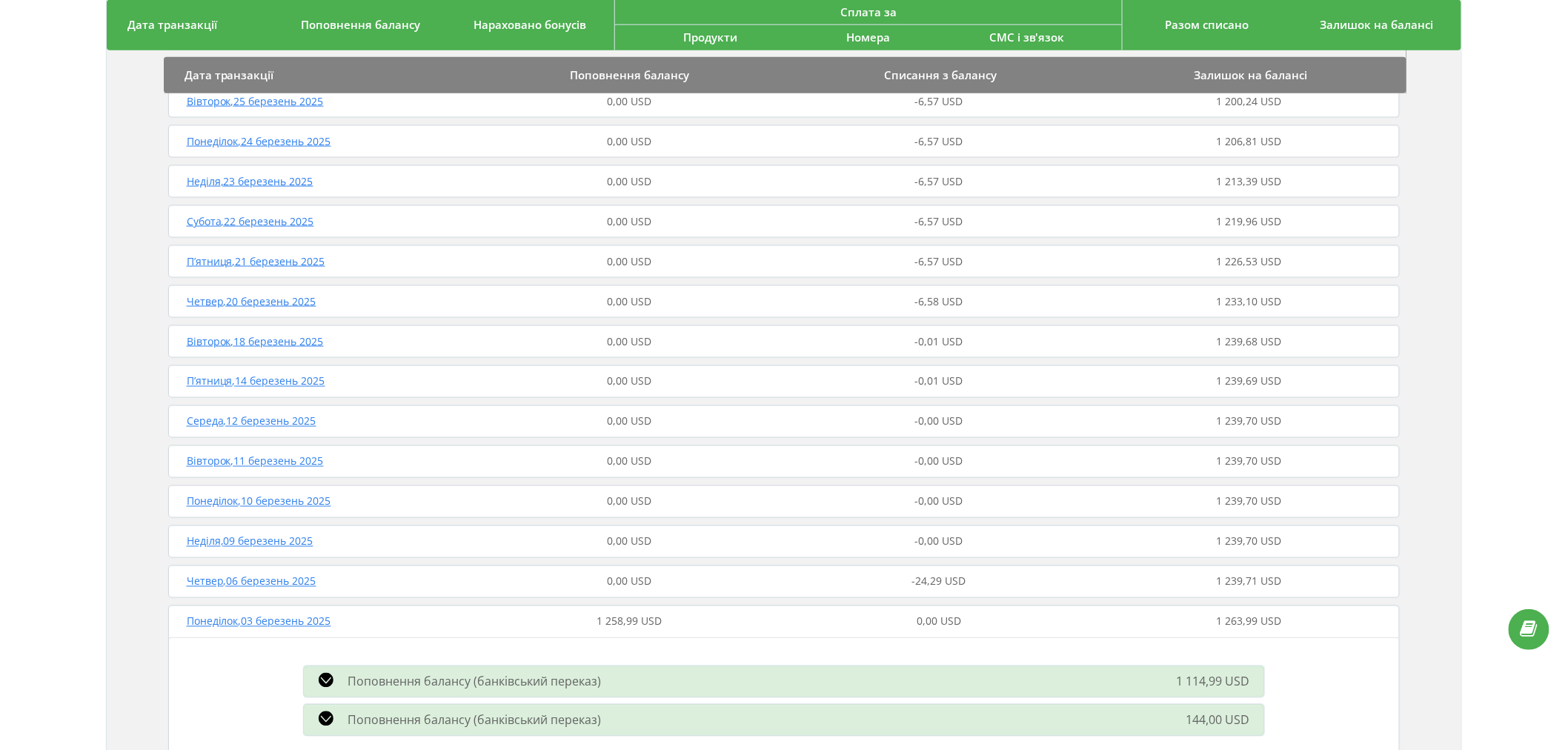
scroll to position [0, 0]
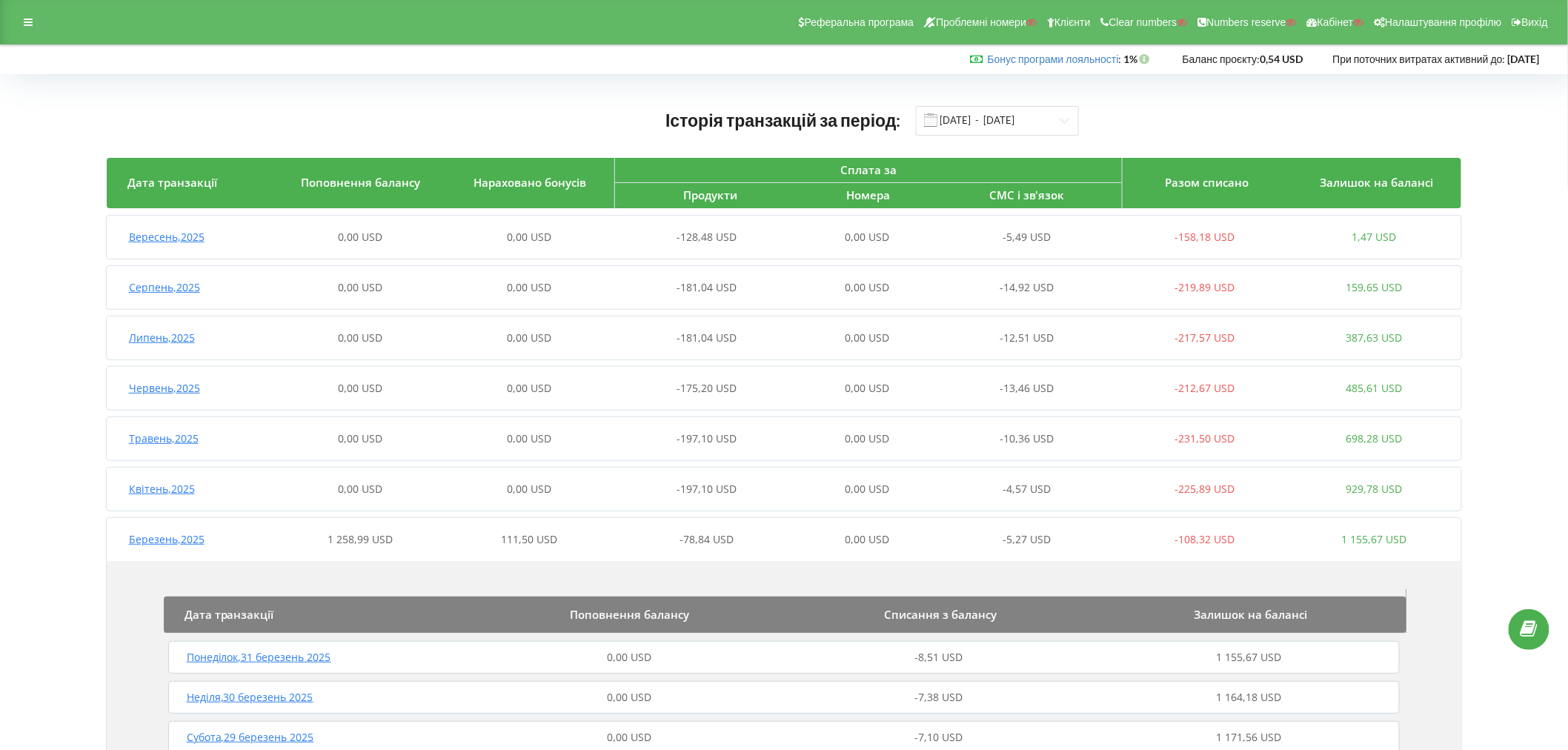
drag, startPoint x: 25, startPoint y: 17, endPoint x: 10, endPoint y: 41, distance: 28.3
click at [25, 17] on icon at bounding box center [28, 22] width 9 height 11
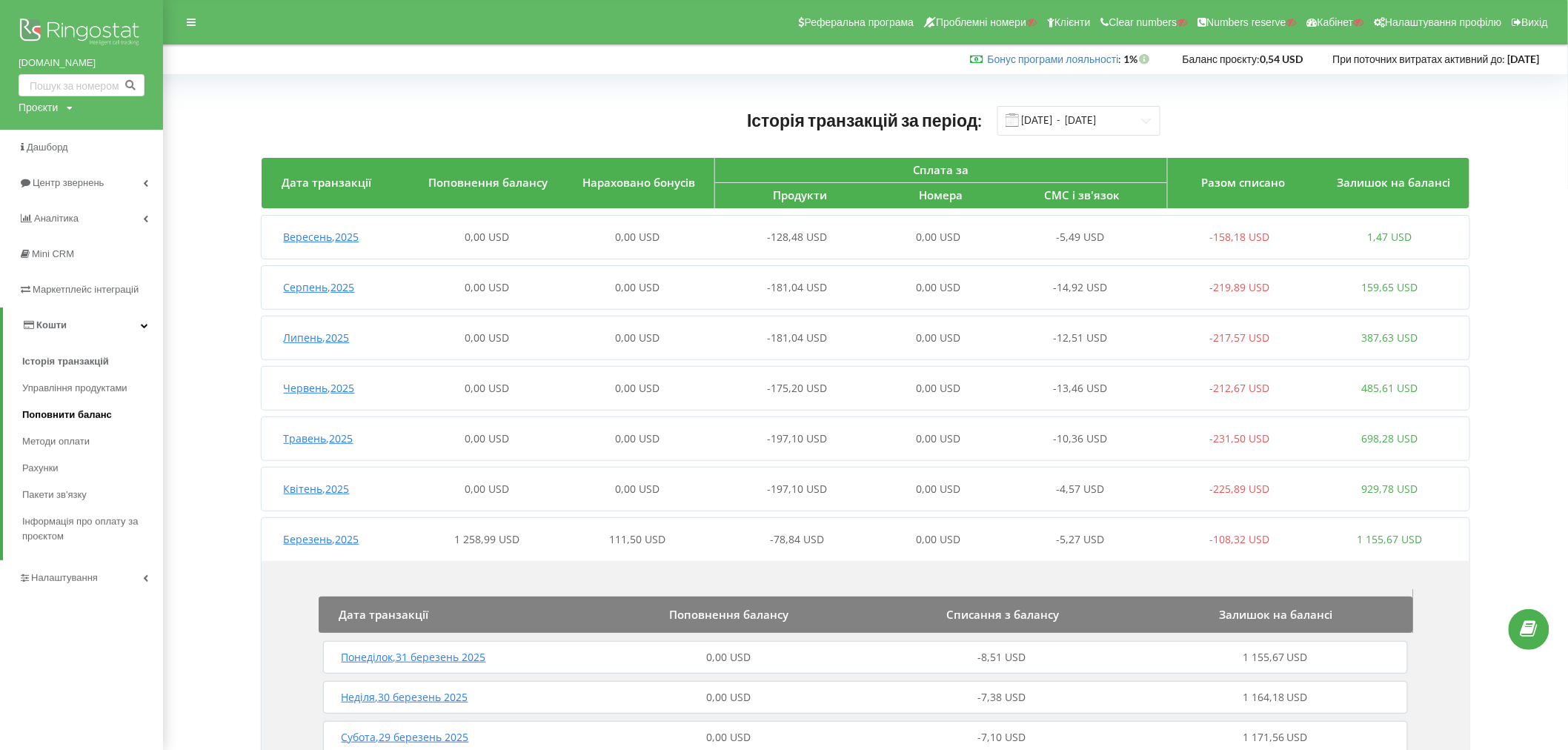
click at [60, 412] on span "Поповнити баланс" at bounding box center [67, 414] width 90 height 14
